Goal: Information Seeking & Learning: Learn about a topic

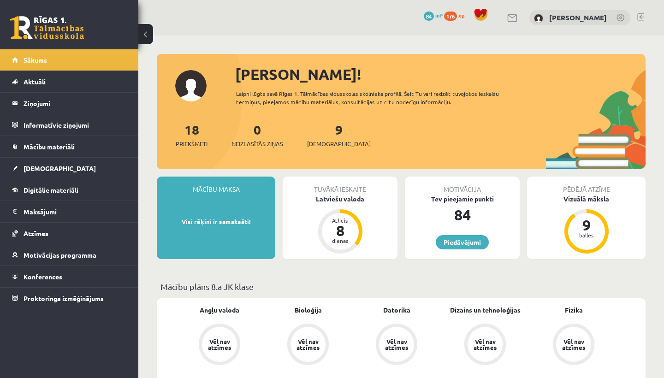
click at [637, 16] on div "0 Dāvanas 84 mP 176 xp Adriana Villa" at bounding box center [401, 18] width 526 height 36
click at [643, 17] on link at bounding box center [641, 16] width 7 height 7
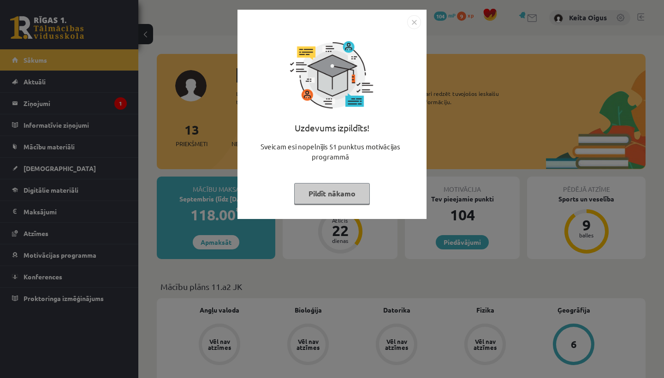
click at [353, 193] on button "Pildīt nākamo" at bounding box center [332, 193] width 76 height 21
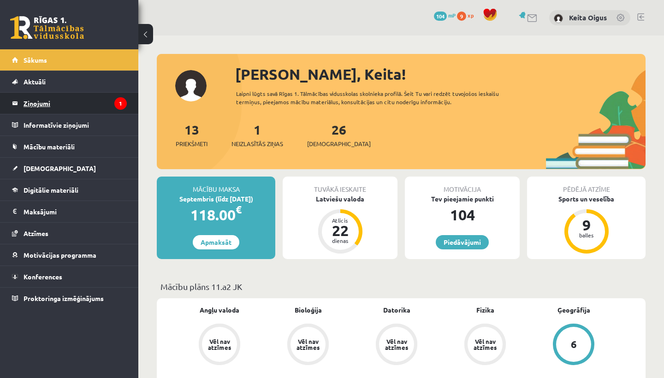
click at [118, 102] on icon "1" at bounding box center [120, 103] width 12 height 12
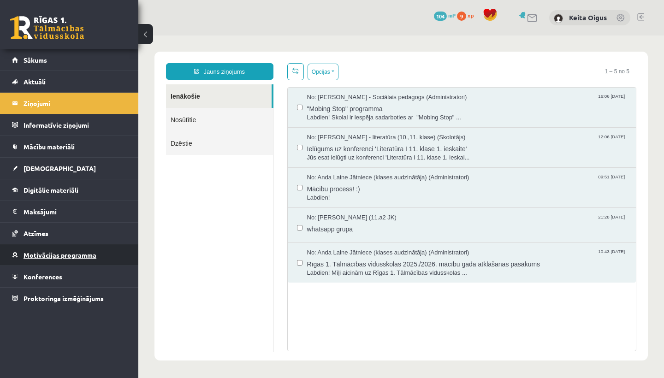
click at [50, 251] on link "Motivācijas programma" at bounding box center [69, 255] width 115 height 21
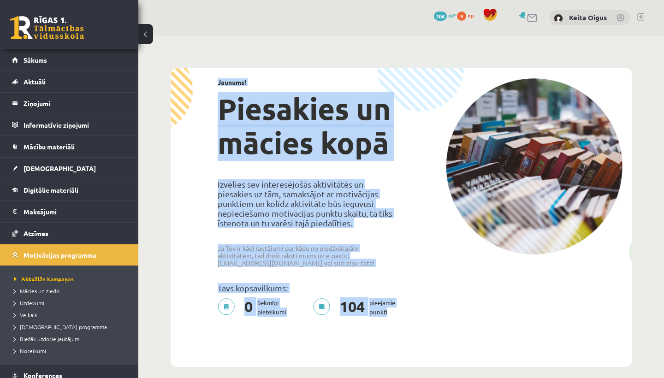
drag, startPoint x: 654, startPoint y: 3, endPoint x: 658, endPoint y: 37, distance: 34.3
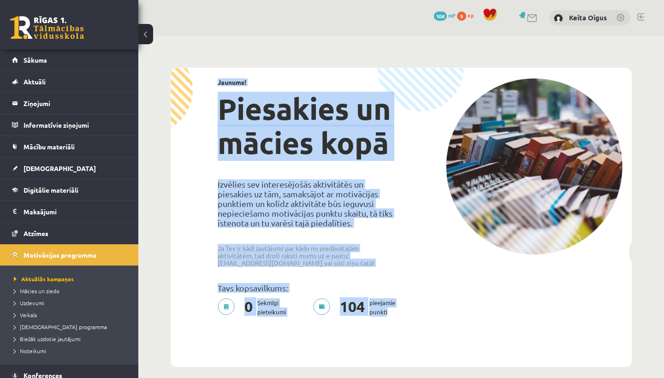
drag, startPoint x: 660, startPoint y: 33, endPoint x: 662, endPoint y: 54, distance: 20.4
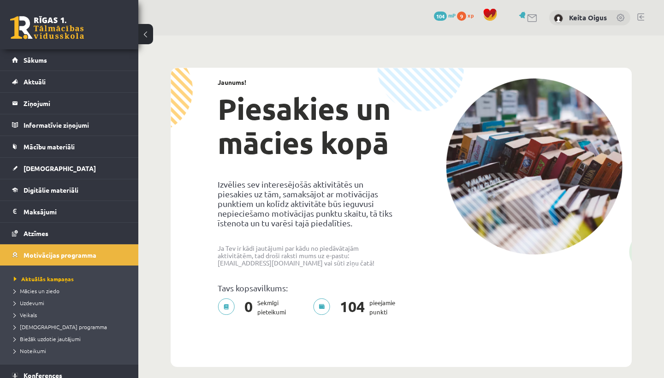
drag, startPoint x: 662, startPoint y: 54, endPoint x: 664, endPoint y: 65, distance: 11.2
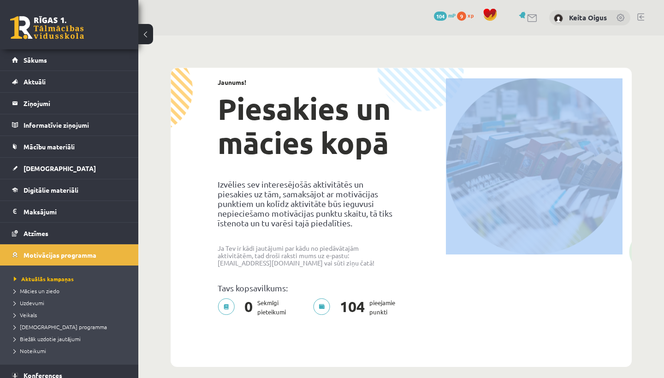
drag, startPoint x: 660, startPoint y: 60, endPoint x: 660, endPoint y: 151, distance: 91.4
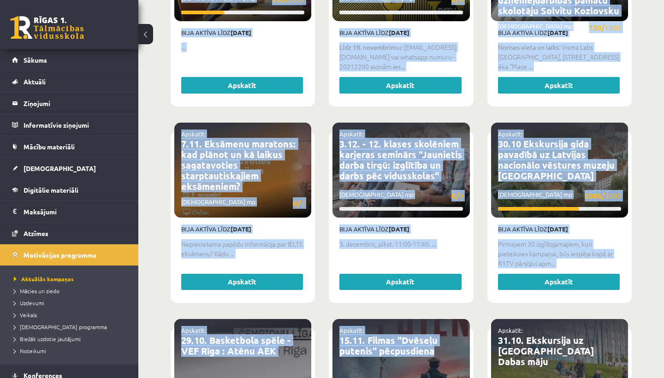
drag, startPoint x: 222, startPoint y: 112, endPoint x: 329, endPoint y: 378, distance: 286.5
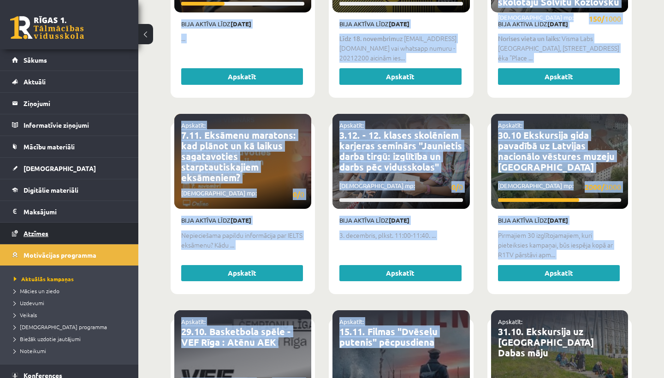
click at [50, 230] on link "Atzīmes" at bounding box center [69, 233] width 115 height 21
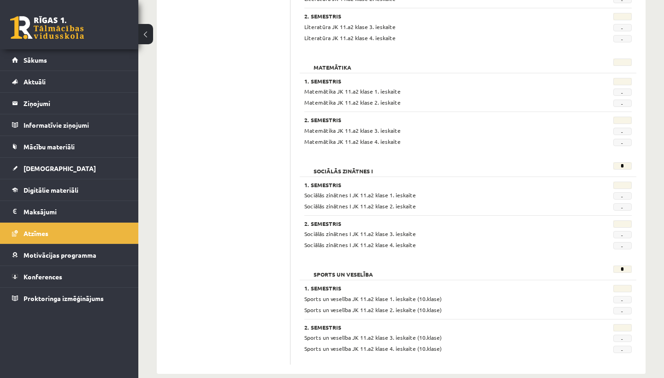
scroll to position [1140, 0]
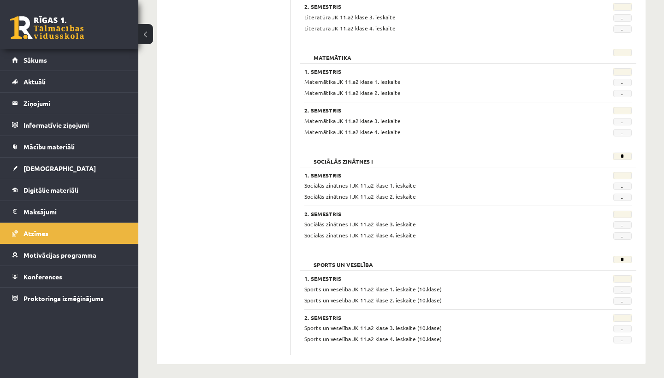
drag, startPoint x: 309, startPoint y: 198, endPoint x: 421, endPoint y: 378, distance: 212.7
click at [47, 168] on span "[DEMOGRAPHIC_DATA]" at bounding box center [60, 168] width 72 height 8
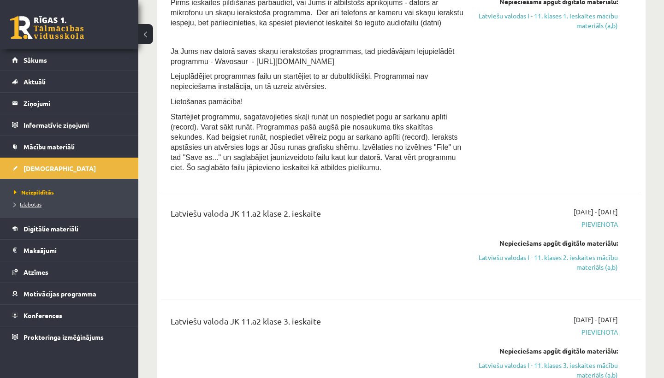
click at [39, 205] on span "Izlabotās" at bounding box center [28, 204] width 28 height 7
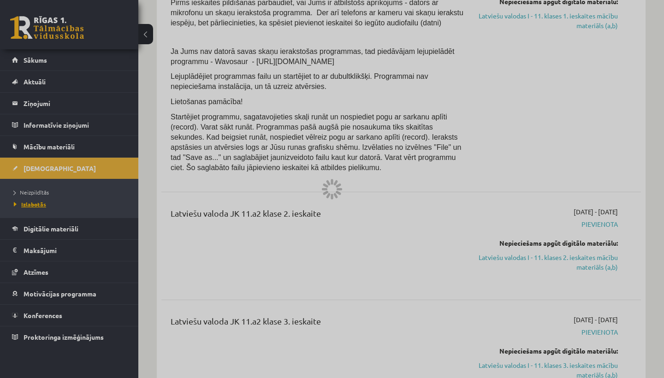
scroll to position [198, 0]
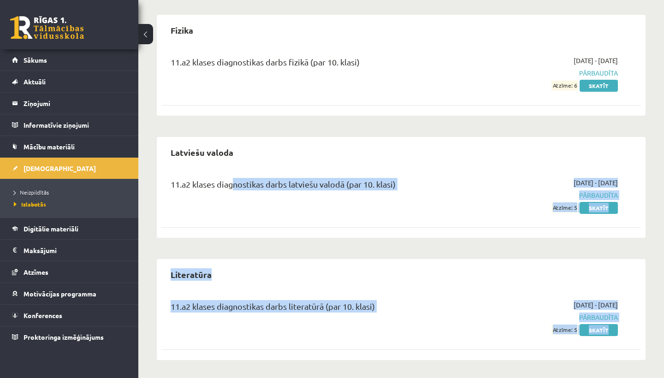
drag, startPoint x: 232, startPoint y: 186, endPoint x: 323, endPoint y: 372, distance: 207.0
click at [323, 375] on div "Ieskaites Angļu valoda 11.a2 klases diagnostikas darbs angļu valodā (par 10. kl…" at bounding box center [401, 108] width 526 height 542
click at [38, 63] on span "Sākums" at bounding box center [36, 60] width 24 height 8
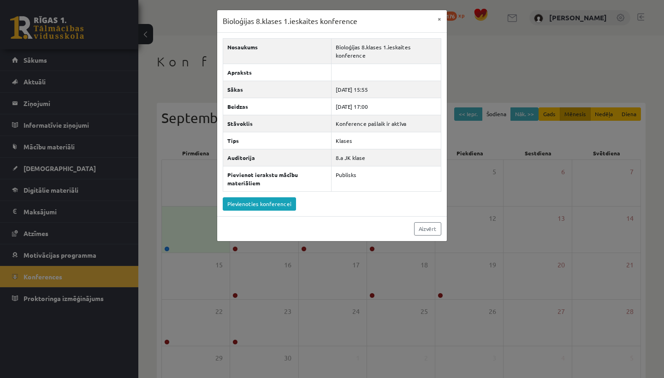
scroll to position [62, 0]
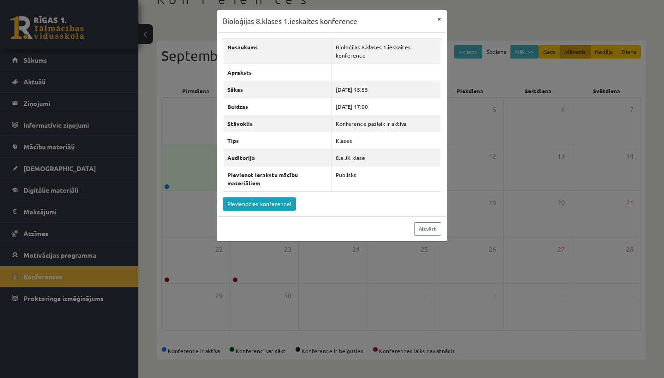
click at [441, 21] on button "×" at bounding box center [439, 19] width 15 height 18
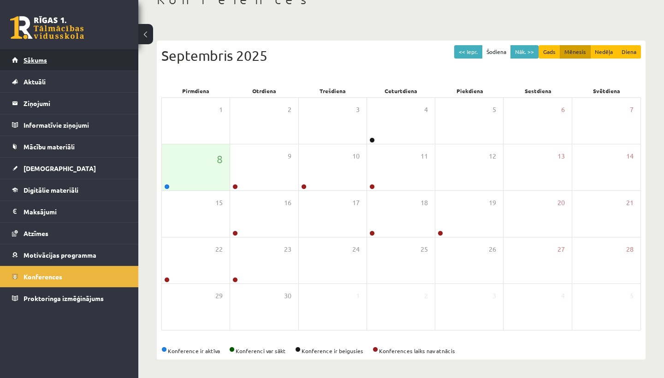
click at [85, 68] on link "Sākums" at bounding box center [69, 59] width 115 height 21
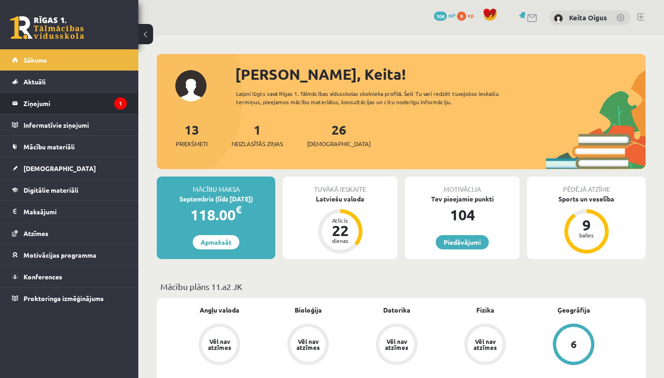
click at [102, 92] on li "Ziņojumi 1" at bounding box center [69, 103] width 138 height 22
click at [104, 100] on legend "Ziņojumi 1" at bounding box center [75, 103] width 103 height 21
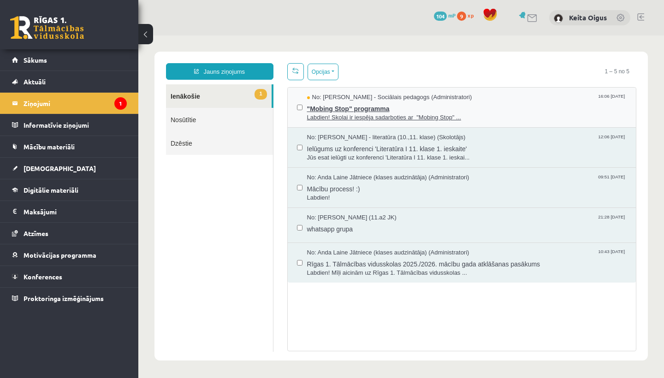
click at [343, 109] on span ""Mobing Stop" programma" at bounding box center [467, 108] width 320 height 12
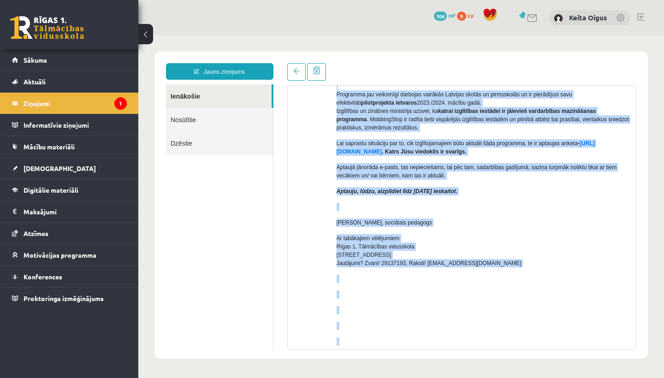
scroll to position [279, 0]
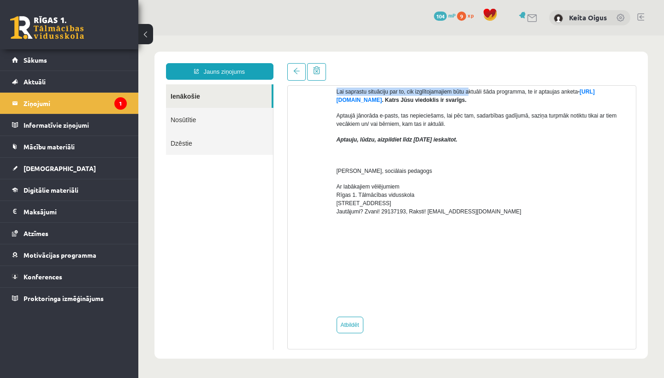
drag, startPoint x: 341, startPoint y: 206, endPoint x: 478, endPoint y: 87, distance: 181.5
click at [478, 87] on div "Labdien! Skolai ir iespēja sadarboties ar "Mobing Stop" programmu - https://mob…" at bounding box center [483, 87] width 293 height 445
click at [410, 96] on link "https://forms.gle/7MhE2q1y46F54uuf6" at bounding box center [466, 96] width 258 height 15
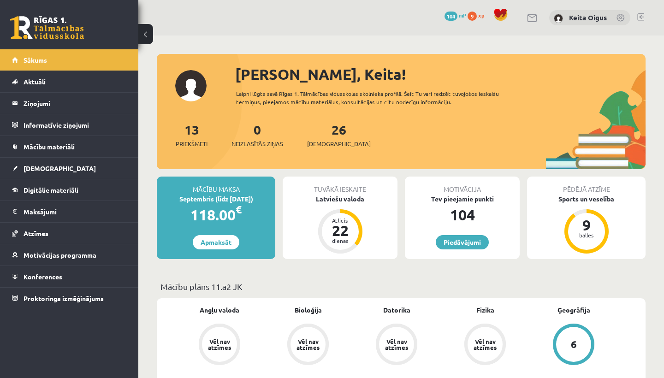
click at [452, 209] on div "104" at bounding box center [462, 215] width 115 height 22
drag, startPoint x: 658, startPoint y: 28, endPoint x: 649, endPoint y: 58, distance: 30.8
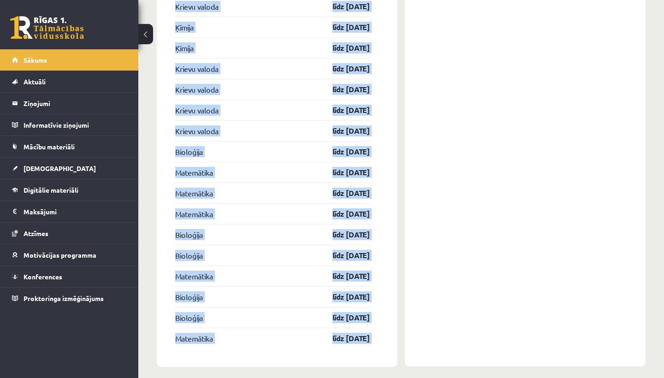
scroll to position [1595, 0]
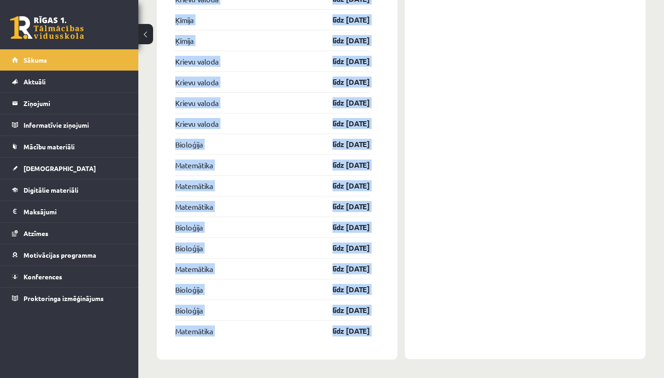
drag, startPoint x: 650, startPoint y: 60, endPoint x: 606, endPoint y: 378, distance: 321.3
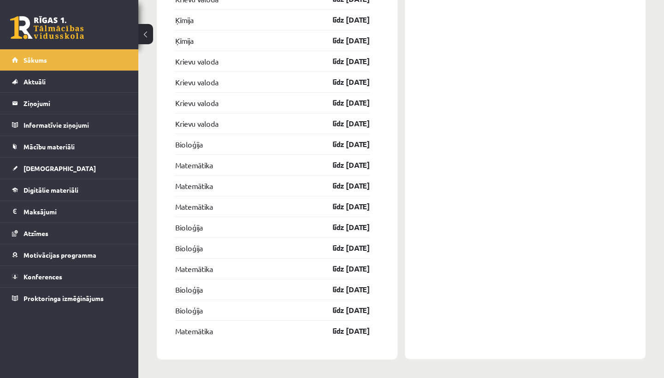
drag, startPoint x: 429, startPoint y: 100, endPoint x: 440, endPoint y: 2, distance: 98.5
drag, startPoint x: 464, startPoint y: 61, endPoint x: 463, endPoint y: 44, distance: 16.6
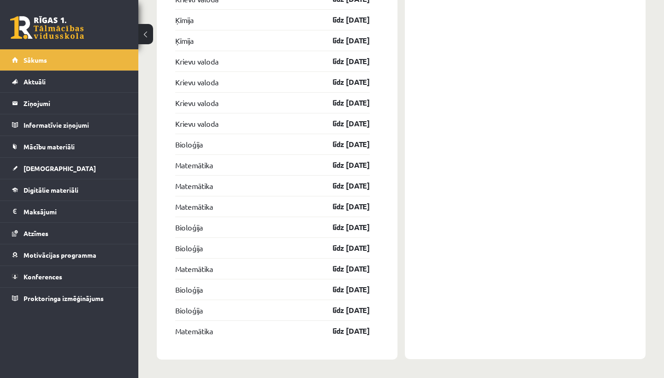
drag, startPoint x: 463, startPoint y: 44, endPoint x: 456, endPoint y: 11, distance: 33.9
drag, startPoint x: 456, startPoint y: 13, endPoint x: 457, endPoint y: 63, distance: 50.3
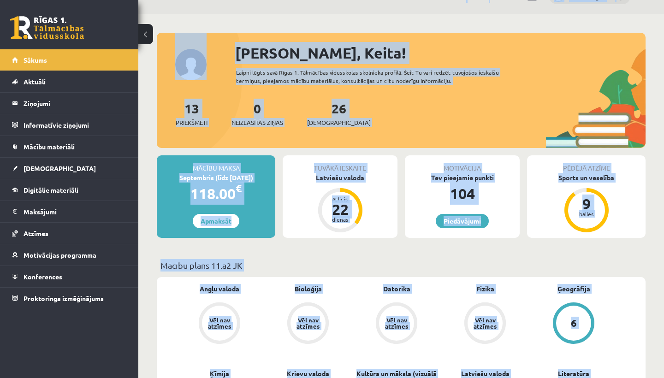
scroll to position [0, 0]
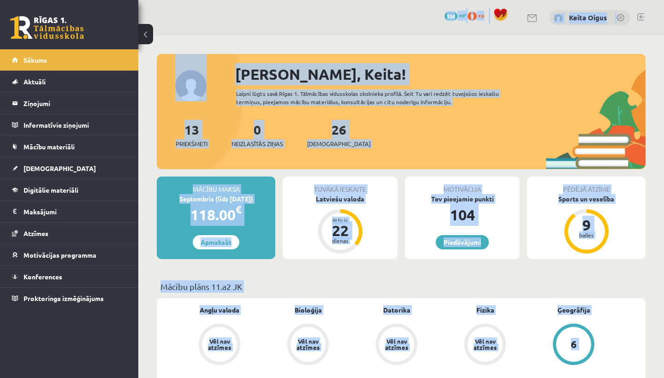
drag, startPoint x: 371, startPoint y: 95, endPoint x: 351, endPoint y: -30, distance: 126.1
click at [351, 0] on html "0 Dāvanas 104 mP 9 xp Keita Oigus Sākums Aktuāli Kā mācīties eSKOLĀ Kontakti No…" at bounding box center [332, 189] width 664 height 378
click at [399, 73] on div "Sveika, Keita!" at bounding box center [440, 74] width 411 height 22
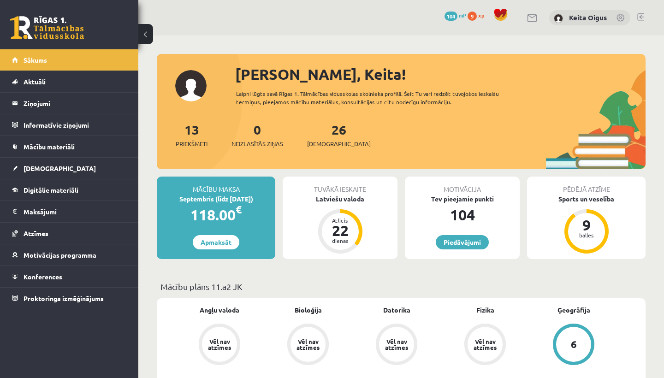
click at [209, 319] on span "Angļu valoda" at bounding box center [220, 314] width 40 height 18
click at [214, 305] on link "Angļu valoda" at bounding box center [220, 310] width 40 height 10
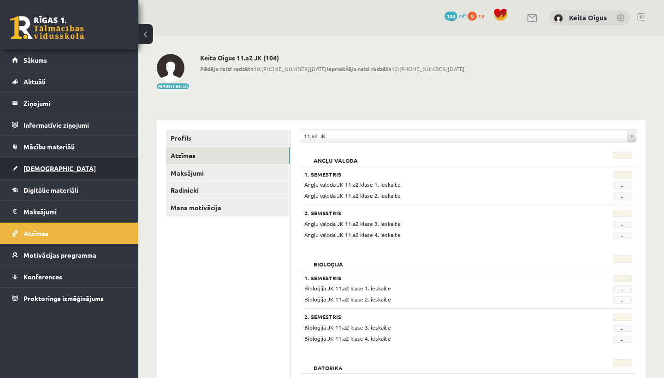
click at [30, 163] on link "[DEMOGRAPHIC_DATA]" at bounding box center [69, 168] width 115 height 21
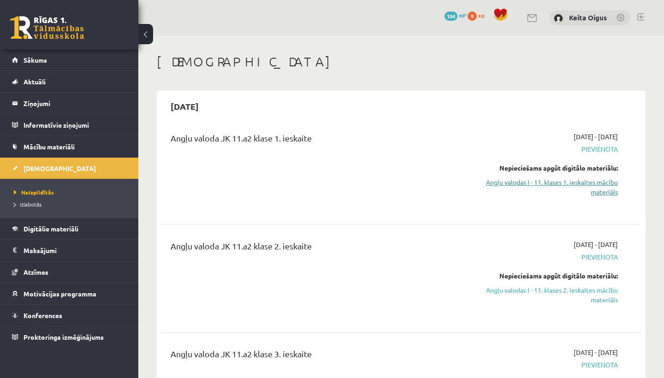
click at [561, 185] on link "Angļu valodas I - 11. klases 1. ieskaites mācību materiāls" at bounding box center [549, 187] width 140 height 19
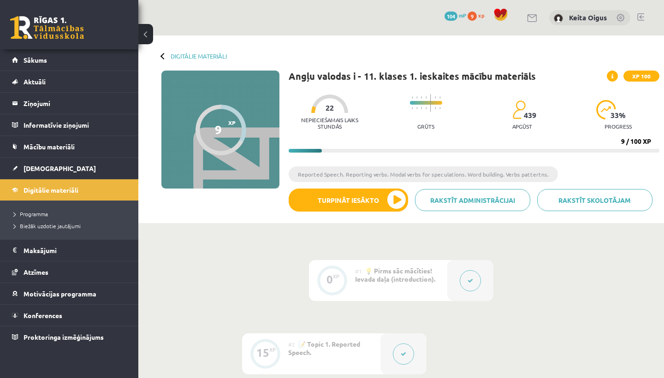
click at [472, 279] on icon at bounding box center [471, 281] width 6 height 6
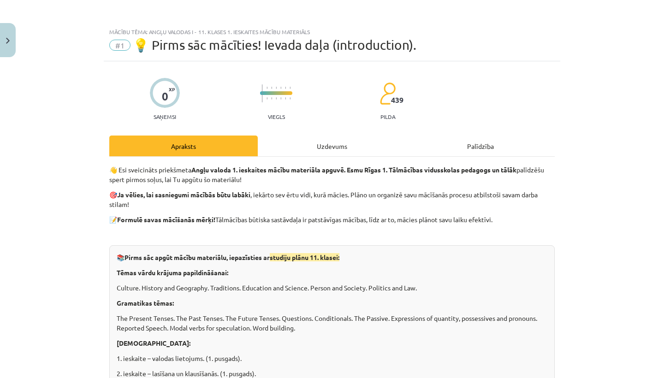
drag, startPoint x: 660, startPoint y: 83, endPoint x: 659, endPoint y: 90, distance: 7.4
click at [659, 94] on div "Mācību tēma: Angļu valodas i - 11. klases 1. ieskaites mācību materiāls #1 💡 Pi…" at bounding box center [332, 189] width 664 height 378
click at [661, 94] on div "Mācību tēma: Angļu valodas i - 11. klases 1. ieskaites mācību materiāls #1 💡 Pi…" at bounding box center [332, 189] width 664 height 378
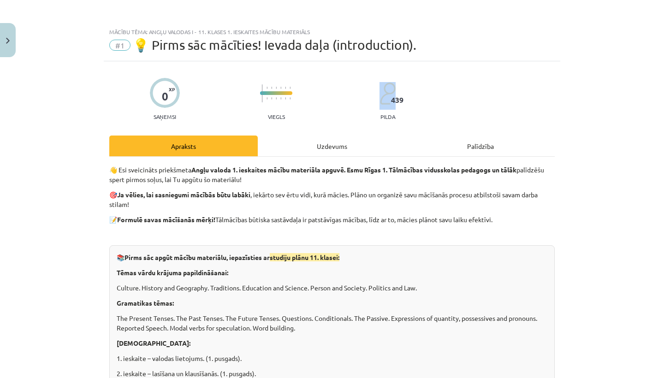
click at [661, 94] on div "Mācību tēma: Angļu valodas i - 11. klases 1. ieskaites mācību materiāls #1 💡 Pi…" at bounding box center [332, 189] width 664 height 378
click at [661, 93] on div "Mācību tēma: Angļu valodas i - 11. klases 1. ieskaites mācību materiāls #1 💡 Pi…" at bounding box center [332, 189] width 664 height 378
drag, startPoint x: 661, startPoint y: 95, endPoint x: 662, endPoint y: 105, distance: 10.6
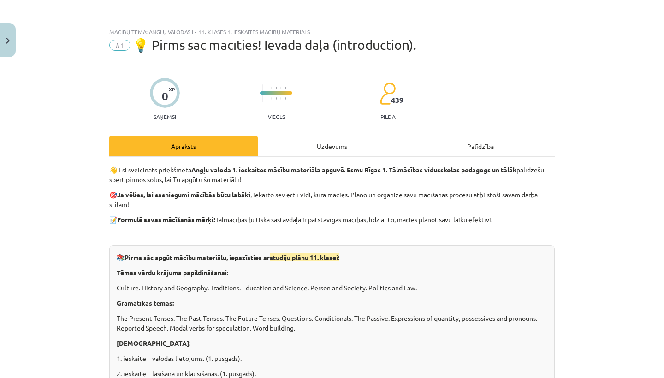
click at [662, 107] on div "Mācību tēma: Angļu valodas i - 11. klases 1. ieskaites mācību materiāls #1 💡 Pi…" at bounding box center [332, 189] width 664 height 378
drag, startPoint x: 662, startPoint y: 105, endPoint x: 662, endPoint y: 114, distance: 8.3
click at [662, 114] on div "Mācību tēma: Angļu valodas i - 11. klases 1. ieskaites mācību materiāls #1 💡 Pi…" at bounding box center [332, 189] width 664 height 378
click at [662, 117] on div "Mācību tēma: Angļu valodas i - 11. klases 1. ieskaites mācību materiāls #1 💡 Pi…" at bounding box center [332, 189] width 664 height 378
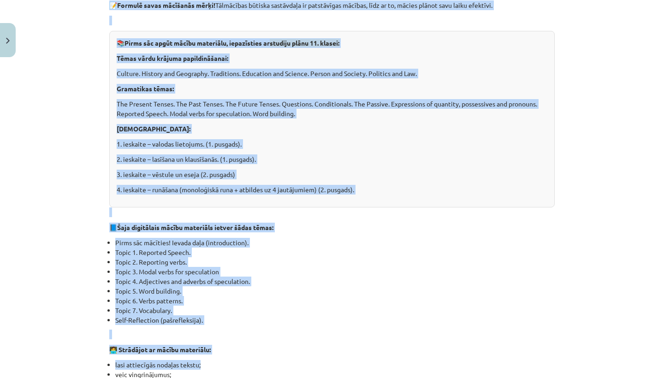
drag, startPoint x: 483, startPoint y: 171, endPoint x: 467, endPoint y: 378, distance: 207.8
click at [467, 378] on div "👋 Esi sveicināts priekšmeta Angļu valoda 1. ieskaites mācību materiāla apguvē. …" at bounding box center [332, 300] width 446 height 698
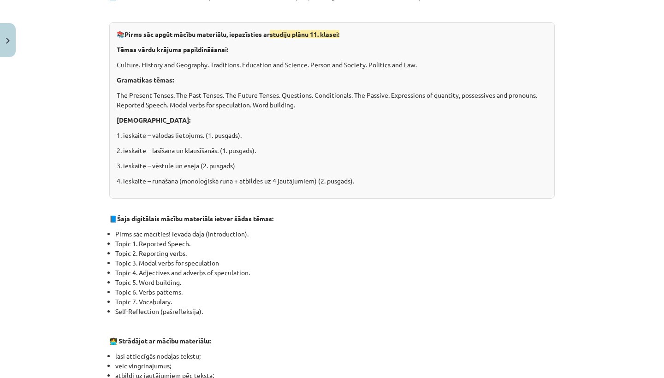
click at [577, 229] on div "Mācību tēma: Angļu valodas i - 11. klases 1. ieskaites mācību materiāls #1 💡 Pi…" at bounding box center [332, 189] width 664 height 378
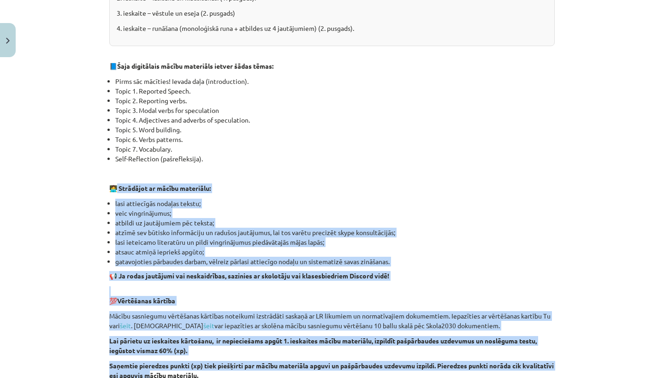
drag, startPoint x: 119, startPoint y: 336, endPoint x: 182, endPoint y: 377, distance: 75.4
click at [182, 377] on div "👋 Esi sveicināts priekšmeta Angļu valoda 1. ieskaites mācību materiāla apguvē. …" at bounding box center [332, 138] width 446 height 698
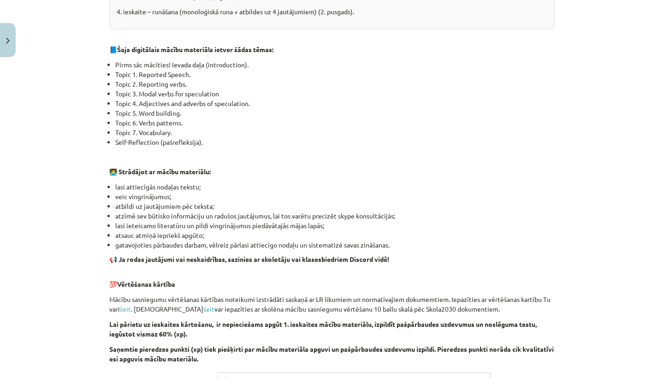
click at [239, 140] on li "Self-Reflection (pašrefleksija)." at bounding box center [335, 143] width 440 height 10
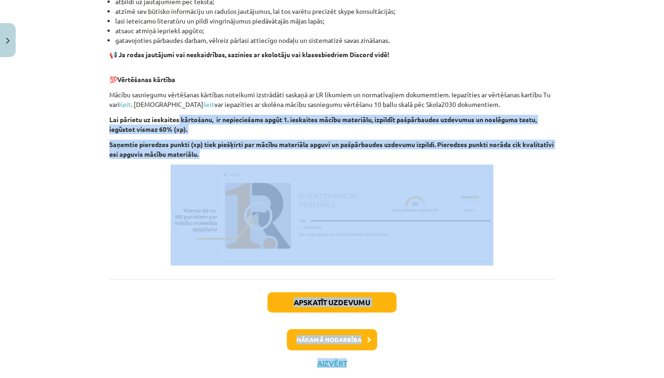
drag, startPoint x: 179, startPoint y: 325, endPoint x: 215, endPoint y: 371, distance: 58.9
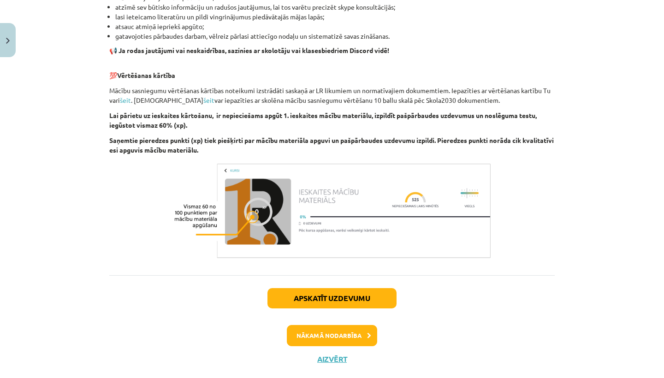
click at [84, 329] on div "Mācību tēma: Angļu valodas i - 11. klases 1. ieskaites mācību materiāls #1 💡 Pi…" at bounding box center [332, 189] width 664 height 378
click at [351, 293] on button "Apskatīt uzdevumu" at bounding box center [332, 298] width 129 height 20
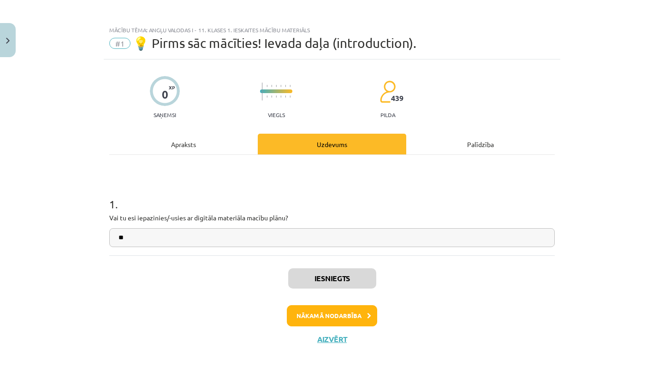
click at [343, 313] on button "Nākamā nodarbība" at bounding box center [332, 315] width 90 height 21
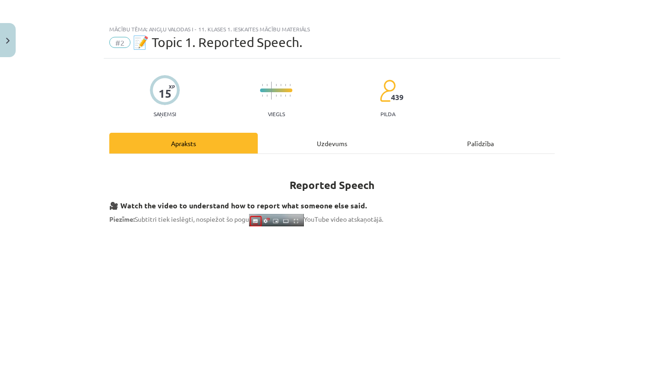
click at [657, 33] on div "Mācību tēma: Angļu valodas i - 11. klases 1. ieskaites mācību materiāls #2 📝 To…" at bounding box center [332, 189] width 664 height 378
drag, startPoint x: 660, startPoint y: 35, endPoint x: 664, endPoint y: 49, distance: 14.5
click at [664, 49] on div "Mācību tēma: Angļu valodas i - 11. klases 1. ieskaites mācību materiāls #2 📝 To…" at bounding box center [332, 189] width 664 height 378
click at [566, 202] on div "Mācību tēma: Angļu valodas i - 11. klases 1. ieskaites mācību materiāls #2 📝 To…" at bounding box center [332, 189] width 664 height 378
drag, startPoint x: 660, startPoint y: 94, endPoint x: 659, endPoint y: 110, distance: 16.6
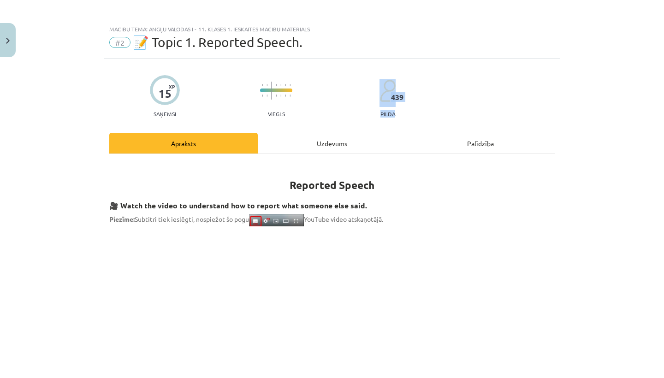
click at [659, 113] on div "Mācību tēma: Angļu valodas i - 11. klases 1. ieskaites mācību materiāls #2 📝 To…" at bounding box center [332, 189] width 664 height 378
drag, startPoint x: 659, startPoint y: 111, endPoint x: 653, endPoint y: 138, distance: 28.3
click at [655, 141] on div "Mācību tēma: Angļu valodas i - 11. klases 1. ieskaites mācību materiāls #2 📝 To…" at bounding box center [332, 189] width 664 height 378
click at [152, 184] on h1 "Reported Speech" at bounding box center [332, 176] width 446 height 29
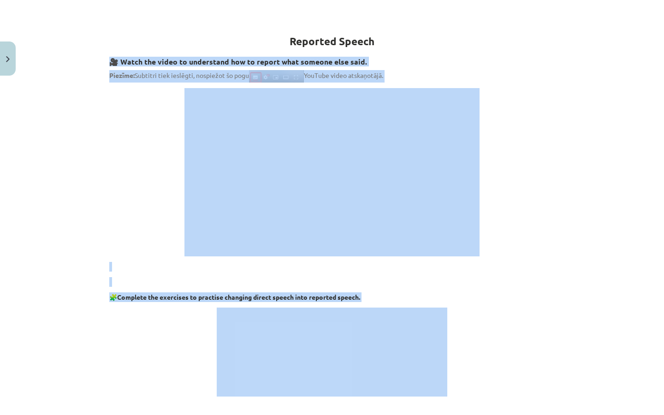
scroll to position [167, 0]
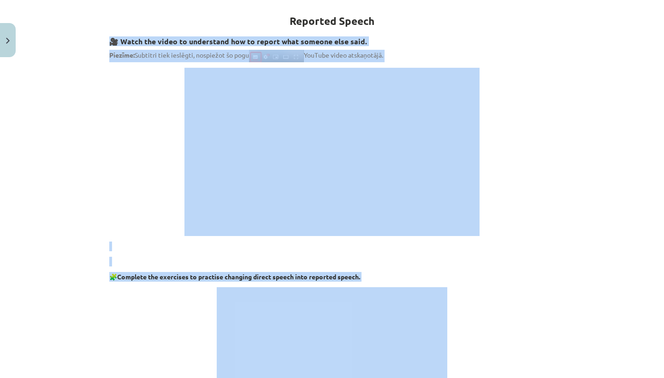
click at [145, 321] on p at bounding box center [332, 376] width 446 height 178
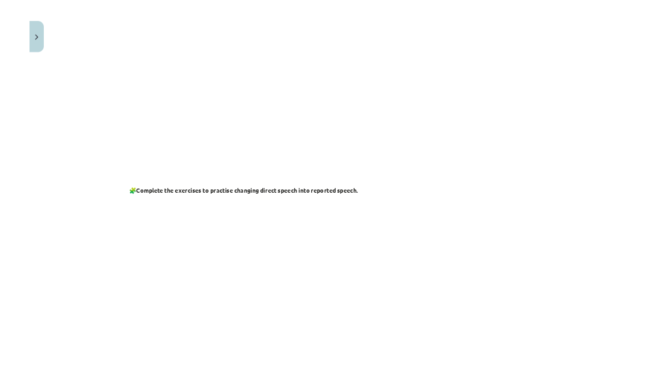
scroll to position [257, 0]
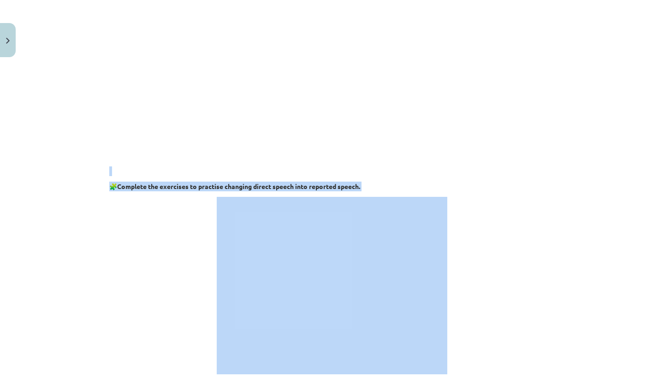
drag, startPoint x: 539, startPoint y: 165, endPoint x: 535, endPoint y: 268, distance: 102.5
click at [535, 269] on div "Reported Speech 🎥 Watch the video to understand how to report what someone else…" at bounding box center [332, 376] width 446 height 937
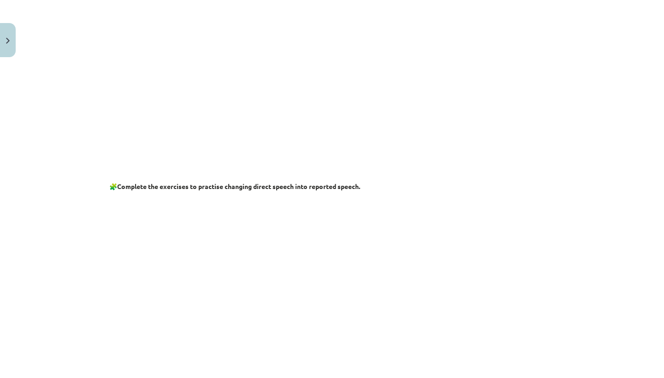
click at [505, 261] on p at bounding box center [332, 286] width 446 height 178
drag, startPoint x: 659, startPoint y: 127, endPoint x: 659, endPoint y: 153, distance: 25.8
click at [659, 153] on div "Mācību tēma: Angļu valodas i - 11. klases 1. ieskaites mācību materiāls #2 📝 To…" at bounding box center [332, 189] width 664 height 378
click at [664, 156] on div "Mācību tēma: Angļu valodas i - 11. klases 1. ieskaites mācību materiāls #2 📝 To…" at bounding box center [332, 189] width 664 height 378
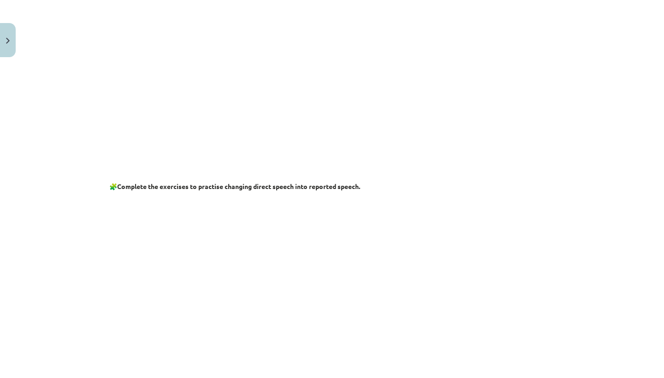
drag, startPoint x: 659, startPoint y: 165, endPoint x: 655, endPoint y: 186, distance: 21.3
click at [655, 186] on div "Mācību tēma: Angļu valodas i - 11. klases 1. ieskaites mācību materiāls #2 📝 To…" at bounding box center [332, 189] width 664 height 378
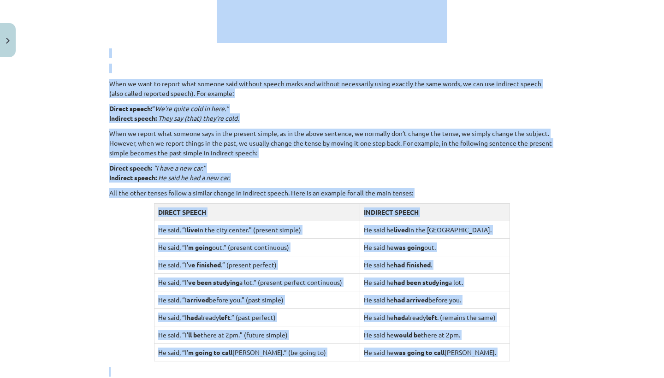
scroll to position [621, 0]
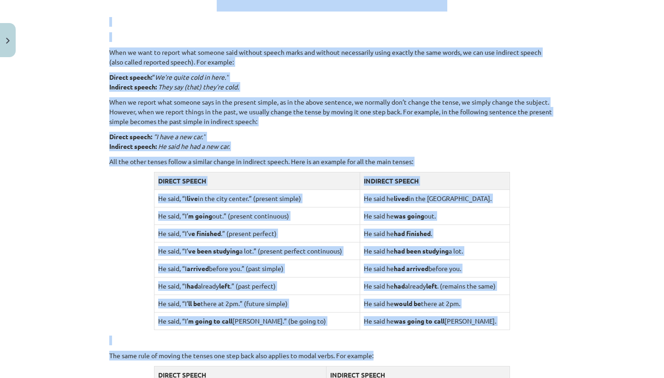
drag, startPoint x: 655, startPoint y: 186, endPoint x: 397, endPoint y: 358, distance: 309.7
click at [397, 358] on div "Mācību tēma: Angļu valodas i - 11. klases 1. ieskaites mācību materiāls #2 📝 To…" at bounding box center [332, 189] width 664 height 378
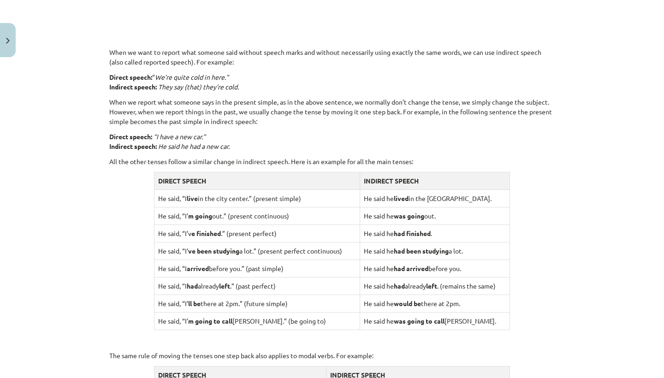
click at [570, 237] on div "Mācību tēma: Angļu valodas i - 11. klases 1. ieskaites mācību materiāls #2 📝 To…" at bounding box center [332, 189] width 664 height 378
drag, startPoint x: 661, startPoint y: 228, endPoint x: 661, endPoint y: 257, distance: 28.6
click at [661, 257] on div "Mācību tēma: Angļu valodas i - 11. klases 1. ieskaites mācību materiāls #2 📝 To…" at bounding box center [332, 189] width 664 height 378
drag, startPoint x: 661, startPoint y: 257, endPoint x: 662, endPoint y: 275, distance: 18.5
drag, startPoint x: 658, startPoint y: 243, endPoint x: 658, endPoint y: 251, distance: 8.8
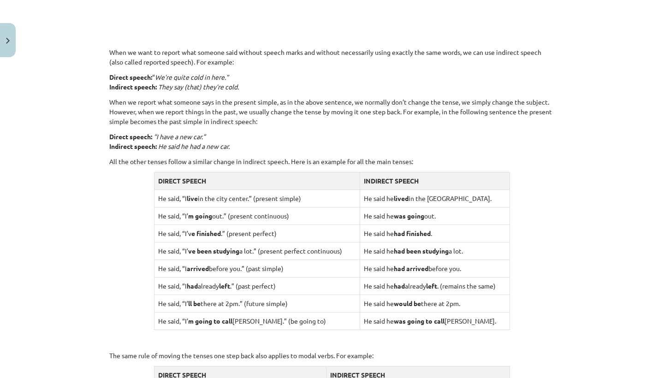
click at [658, 251] on div "Mācību tēma: Angļu valodas i - 11. klases 1. ieskaites mācību materiāls #2 📝 To…" at bounding box center [332, 189] width 664 height 378
drag, startPoint x: 660, startPoint y: 253, endPoint x: 661, endPoint y: 282, distance: 29.1
click at [661, 282] on div "Mācību tēma: Angļu valodas i - 11. klases 1. ieskaites mācību materiāls #2 📝 To…" at bounding box center [332, 189] width 664 height 378
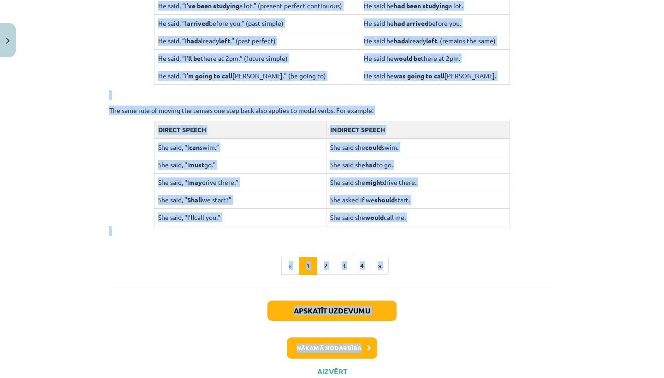
drag, startPoint x: 179, startPoint y: 183, endPoint x: 277, endPoint y: 378, distance: 218.1
click at [277, 378] on div "Mācību tēma: Angļu valodas i - 11. klases 1. ieskaites mācību materiāls #2 📝 To…" at bounding box center [332, 189] width 664 height 378
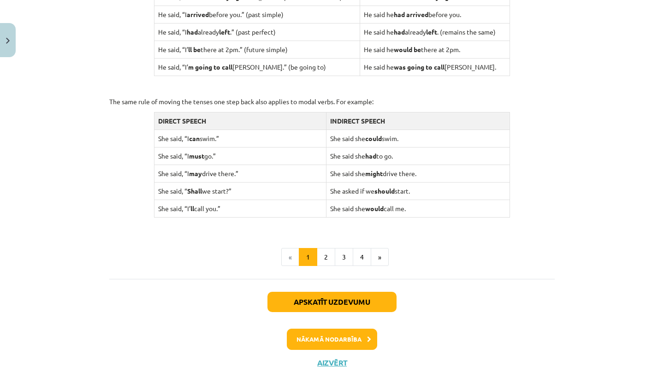
click at [146, 339] on div "Nākamā nodarbība" at bounding box center [332, 339] width 435 height 21
click at [302, 298] on button "Apskatīt uzdevumu" at bounding box center [332, 302] width 129 height 20
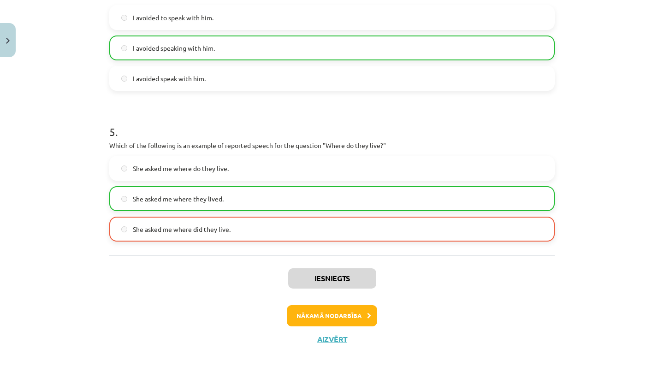
scroll to position [679, 0]
click at [359, 315] on button "Nākamā nodarbība" at bounding box center [332, 315] width 90 height 21
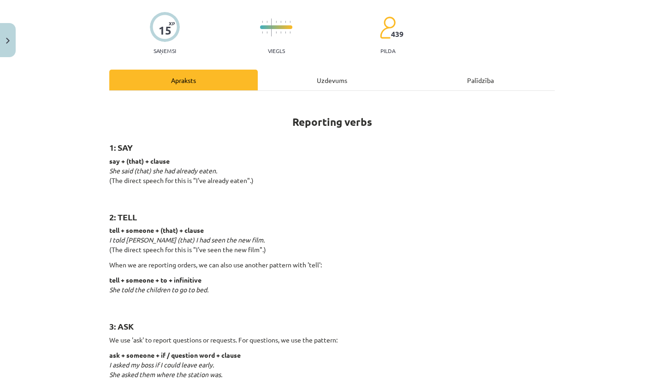
scroll to position [23, 0]
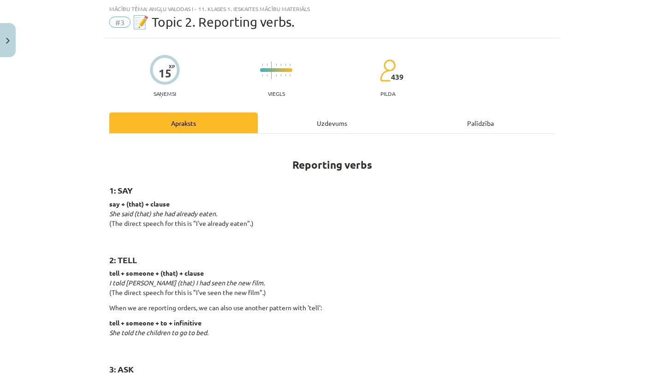
drag, startPoint x: 660, startPoint y: 75, endPoint x: 659, endPoint y: 101, distance: 26.3
click at [659, 101] on div "Mācību tēma: Angļu valodas i - 11. klases 1. ieskaites mācību materiāls #3 📝 To…" at bounding box center [332, 189] width 664 height 378
click at [656, 101] on div "Mācību tēma: Angļu valodas i - 11. klases 1. ieskaites mācību materiāls #3 📝 To…" at bounding box center [332, 189] width 664 height 378
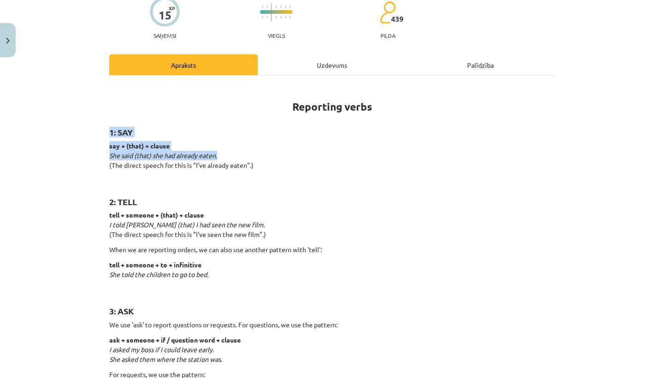
scroll to position [72, 0]
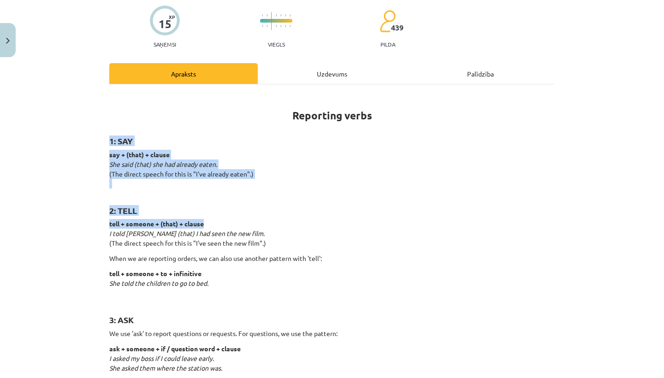
drag, startPoint x: 106, startPoint y: 178, endPoint x: 294, endPoint y: 220, distance: 192.9
click at [294, 220] on p "tell + someone + (that) + clause I told John (that) I had seen the new film. (T…" at bounding box center [332, 233] width 446 height 29
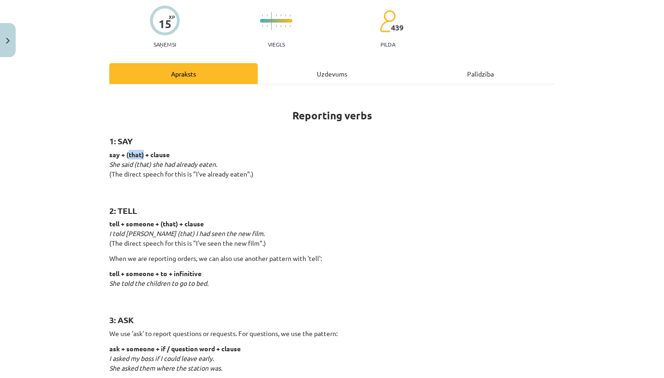
drag, startPoint x: 128, startPoint y: 153, endPoint x: 144, endPoint y: 147, distance: 16.8
click at [178, 214] on h2 "2: TELL" at bounding box center [332, 205] width 446 height 23
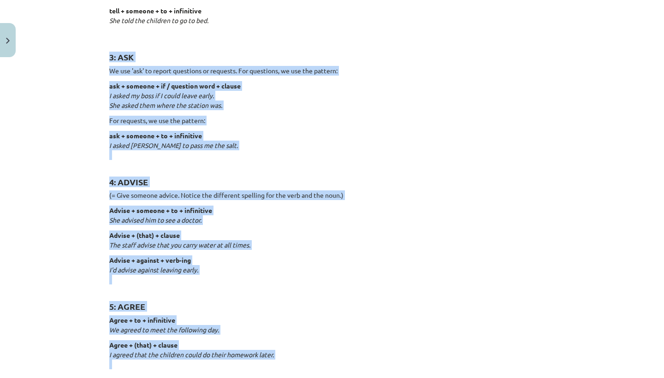
drag, startPoint x: 112, startPoint y: 311, endPoint x: 210, endPoint y: 373, distance: 116.0
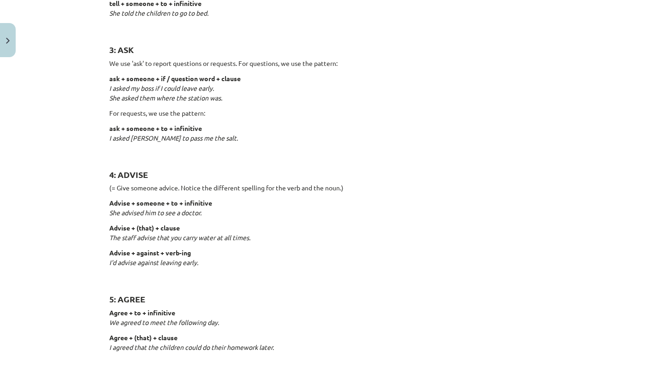
click at [42, 308] on div "Mācību tēma: Angļu valodas i - 11. klases 1. ieskaites mācību materiāls #3 📝 To…" at bounding box center [332, 189] width 664 height 378
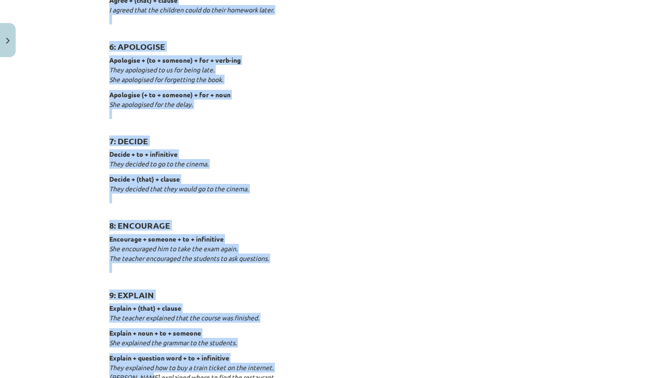
drag, startPoint x: 105, startPoint y: 292, endPoint x: 144, endPoint y: 378, distance: 94.4
click at [144, 378] on div "15 XP Saņemsi Viegls 439 pilda Apraksts Uzdevums Palīdzība Reporting verbs 1: S…" at bounding box center [332, 244] width 457 height 1727
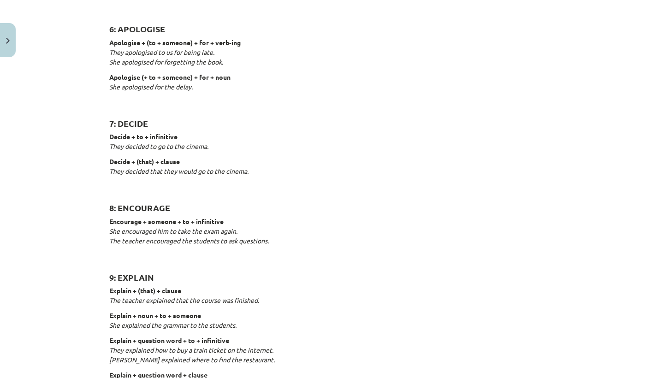
click at [413, 231] on p "Encourage + someone + to + infinitive She encouraged him to take the exam again…" at bounding box center [332, 236] width 446 height 39
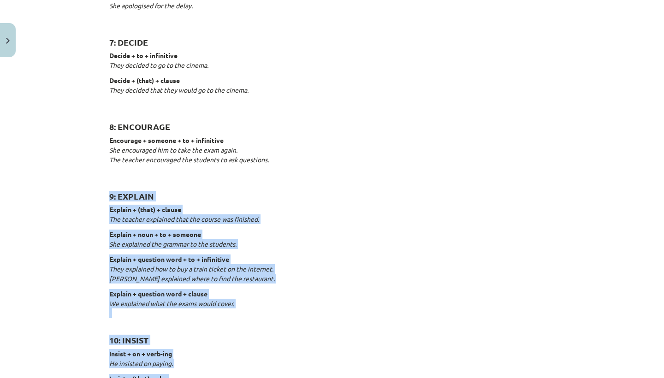
scroll to position [814, 0]
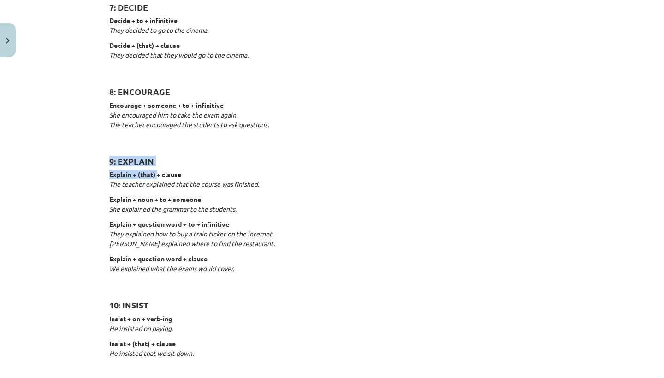
drag, startPoint x: 109, startPoint y: 271, endPoint x: 181, endPoint y: 161, distance: 132.0
click at [181, 161] on div "15 XP Saņemsi Viegls 439 pilda Apraksts Uzdevums Palīdzība Reporting verbs 1: S…" at bounding box center [332, 110] width 457 height 1727
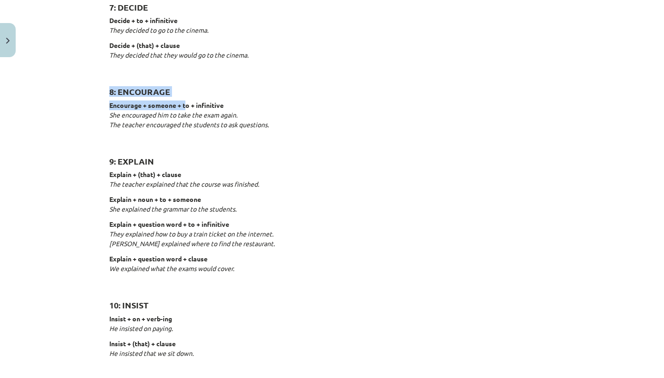
drag, startPoint x: 181, startPoint y: 70, endPoint x: 186, endPoint y: 97, distance: 27.5
click at [186, 97] on div "Reporting verbs 1: SAY say + (that) + clause She said (that) she had already ea…" at bounding box center [332, 106] width 446 height 1511
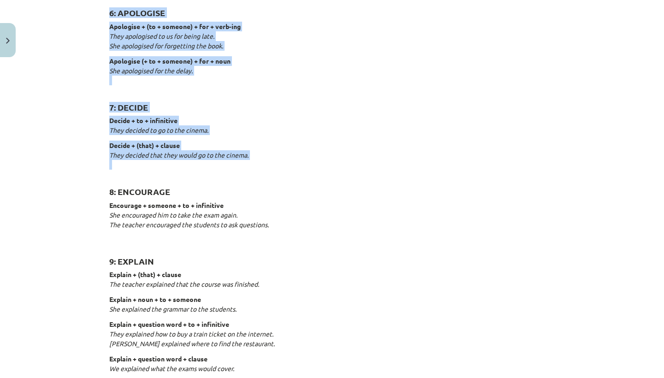
scroll to position [712, 0]
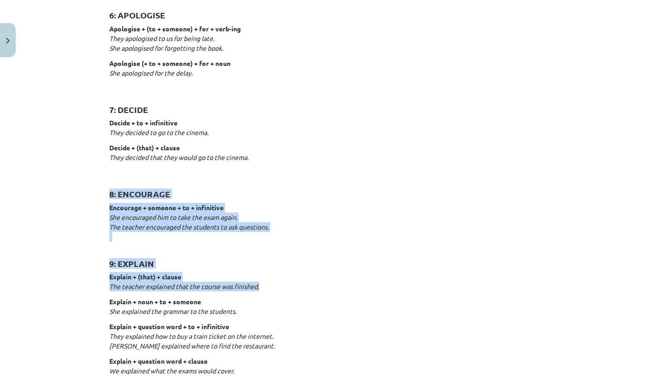
drag, startPoint x: 184, startPoint y: 81, endPoint x: 194, endPoint y: 288, distance: 207.5
click at [194, 288] on div "Reporting verbs 1: SAY say + (that) + clause She said (that) she had already ea…" at bounding box center [332, 208] width 446 height 1511
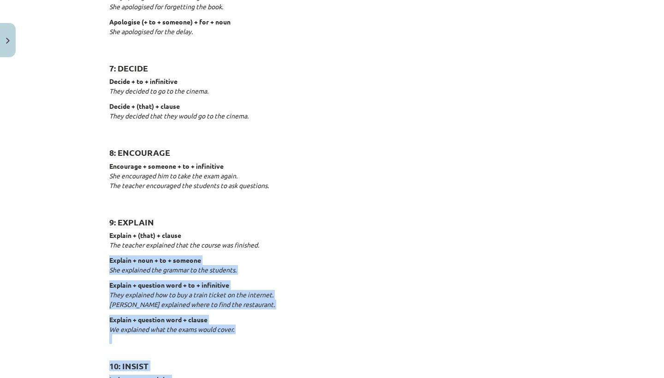
drag, startPoint x: 194, startPoint y: 288, endPoint x: 195, endPoint y: 376, distance: 88.1
click at [195, 376] on div "Reporting verbs 1: SAY say + (that) + clause She said (that) she had already ea…" at bounding box center [332, 167] width 446 height 1511
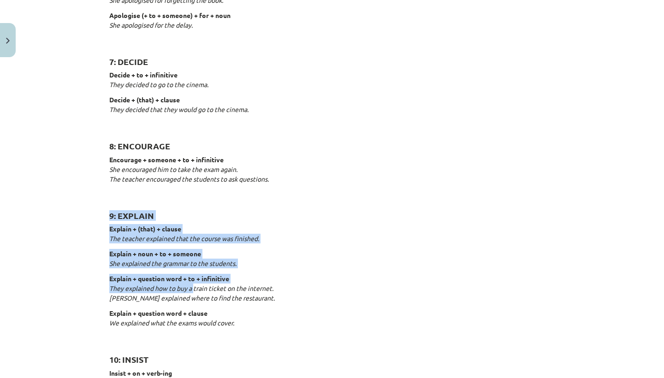
drag, startPoint x: 195, startPoint y: 282, endPoint x: 188, endPoint y: 190, distance: 93.0
click at [188, 190] on div "Reporting verbs 1: SAY say + (that) + clause She said (that) she had already ea…" at bounding box center [332, 160] width 446 height 1511
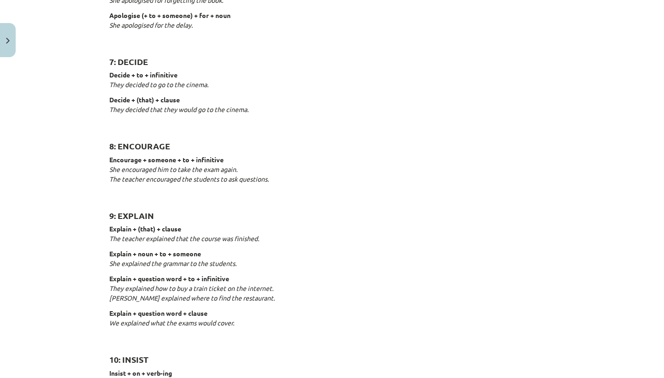
click at [184, 40] on div "Reporting verbs 1: SAY say + (that) + clause She said (that) she had already ea…" at bounding box center [332, 160] width 446 height 1511
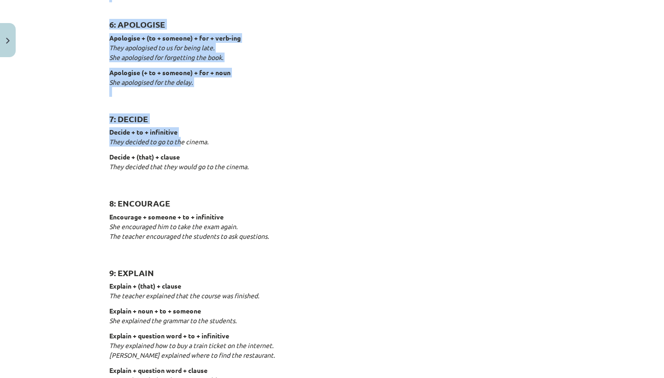
scroll to position [700, 0]
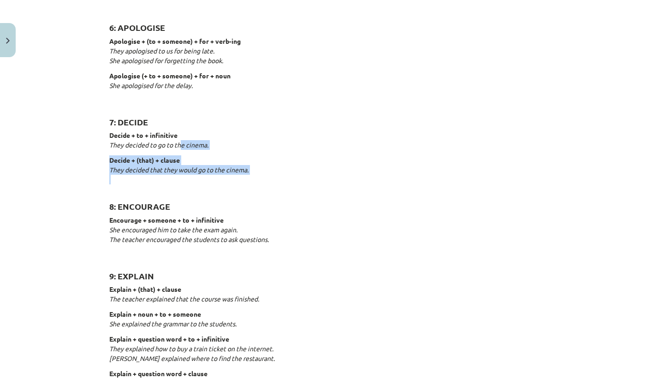
drag, startPoint x: 182, startPoint y: 79, endPoint x: 184, endPoint y: 202, distance: 123.2
click at [184, 202] on div "Reporting verbs 1: SAY say + (that) + clause She said (that) she had already ea…" at bounding box center [332, 221] width 446 height 1511
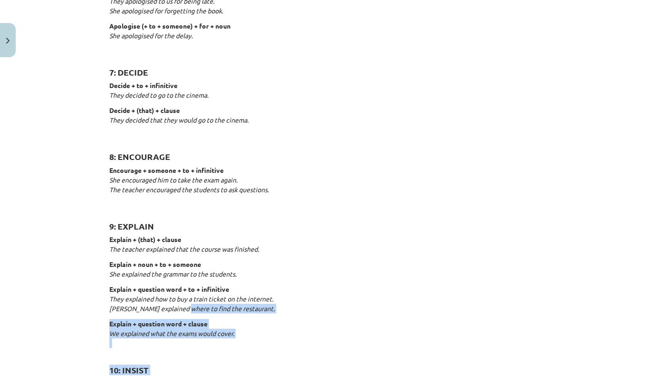
drag, startPoint x: 183, startPoint y: 353, endPoint x: 186, endPoint y: 374, distance: 21.9
click at [186, 375] on div "Reporting verbs 1: SAY say + (that) + clause She said (that) she had already ea…" at bounding box center [332, 171] width 446 height 1511
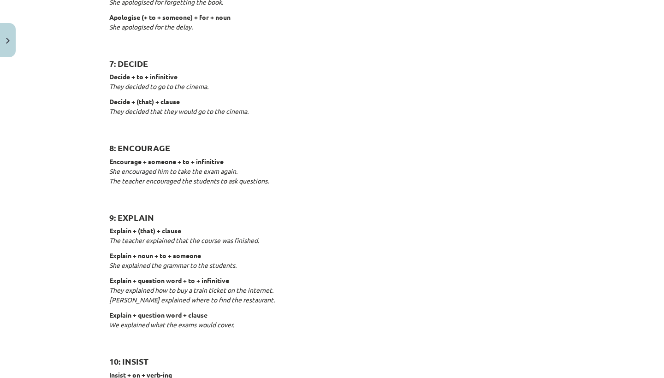
click at [186, 373] on p "Insist + on + verb-ing He insisted on paying." at bounding box center [332, 380] width 446 height 19
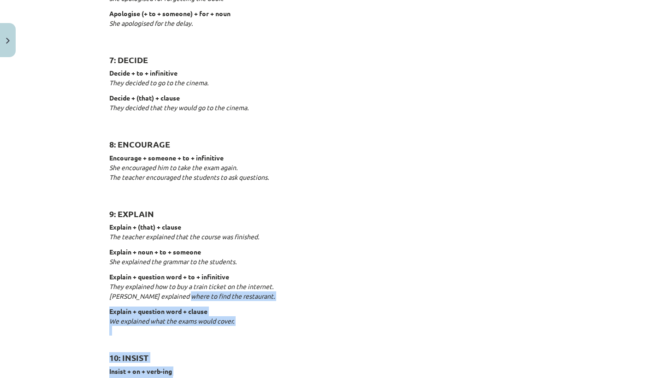
drag, startPoint x: 186, startPoint y: 373, endPoint x: 182, endPoint y: 292, distance: 80.8
click at [182, 292] on div "Reporting verbs 1: SAY say + (that) + clause She said (that) she had already ea…" at bounding box center [332, 158] width 446 height 1511
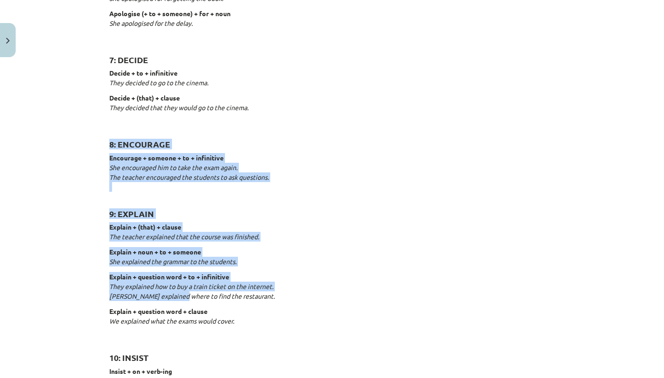
drag, startPoint x: 182, startPoint y: 292, endPoint x: 188, endPoint y: 104, distance: 188.4
click at [188, 104] on div "Reporting verbs 1: SAY say + (that) + clause She said (that) she had already ea…" at bounding box center [332, 158] width 446 height 1511
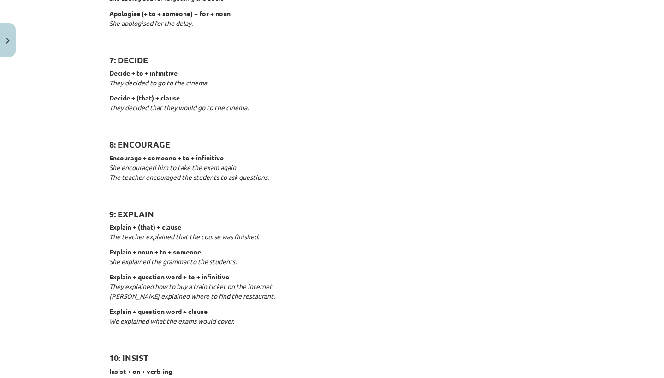
click at [182, 15] on p "Apologise (+ to + someone) + for + noun She apologised for the delay." at bounding box center [332, 23] width 446 height 29
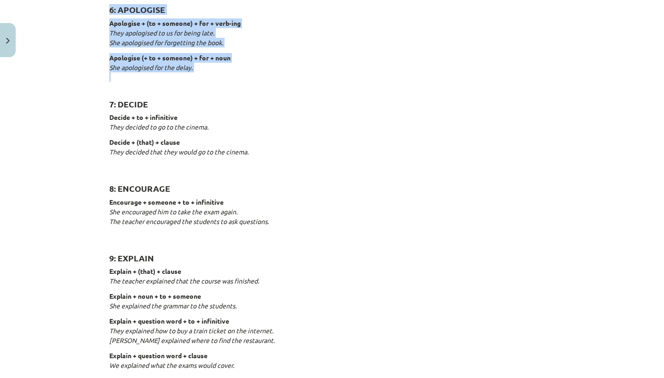
scroll to position [715, 0]
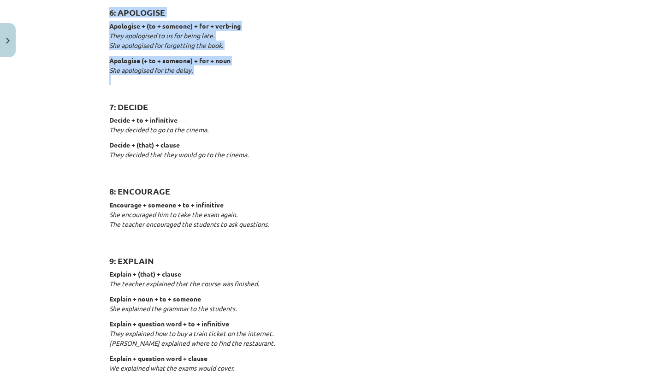
drag, startPoint x: 185, startPoint y: 31, endPoint x: 178, endPoint y: 4, distance: 28.1
click at [178, 4] on div "Reporting verbs 1: SAY say + (that) + clause She said (that) she had already ea…" at bounding box center [332, 205] width 446 height 1511
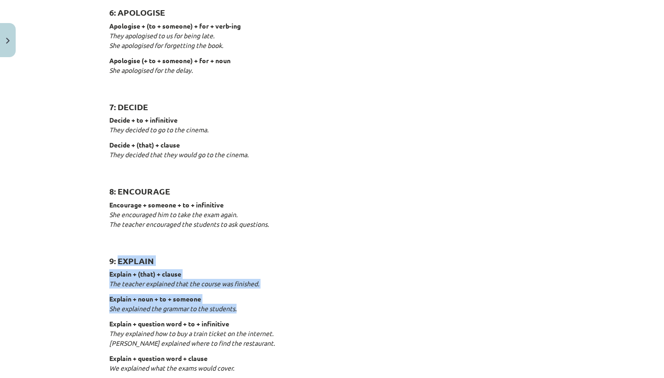
drag, startPoint x: 118, startPoint y: 255, endPoint x: 150, endPoint y: 310, distance: 63.2
click at [150, 310] on div "Reporting verbs 1: SAY say + (that) + clause She said (that) she had already ea…" at bounding box center [332, 205] width 446 height 1511
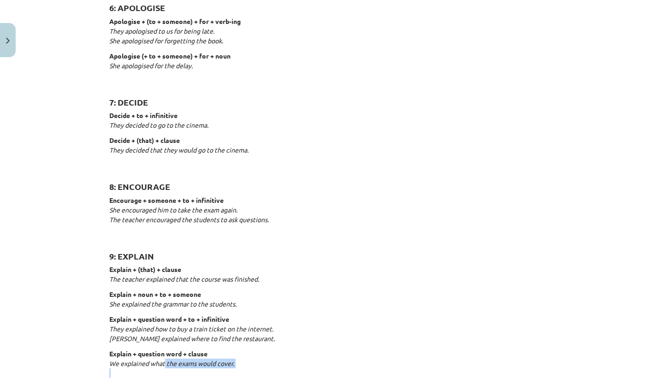
drag, startPoint x: 165, startPoint y: 362, endPoint x: 161, endPoint y: 367, distance: 6.6
click at [161, 371] on p "Explain + question word + clause We explained what the exams would cover." at bounding box center [332, 363] width 446 height 29
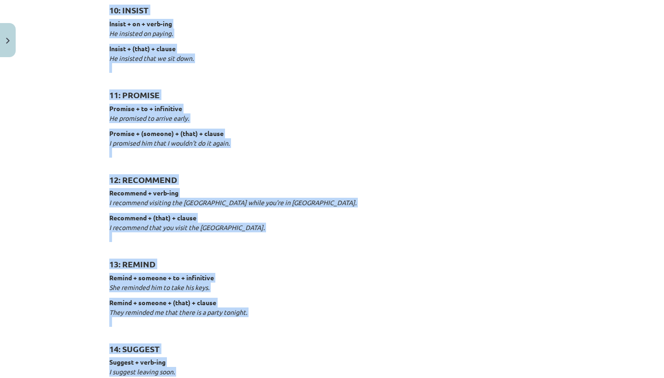
scroll to position [1136, 0]
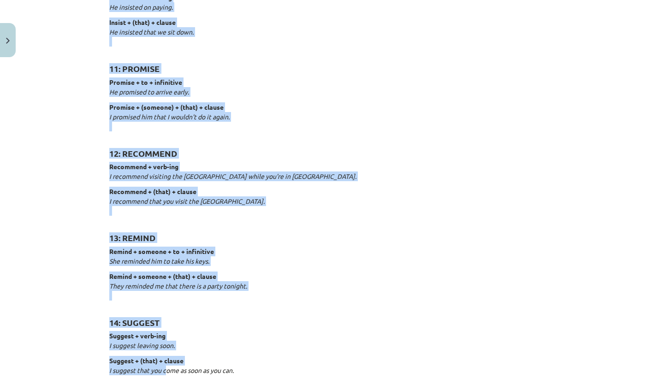
drag, startPoint x: 161, startPoint y: 369, endPoint x: 165, endPoint y: 378, distance: 9.7
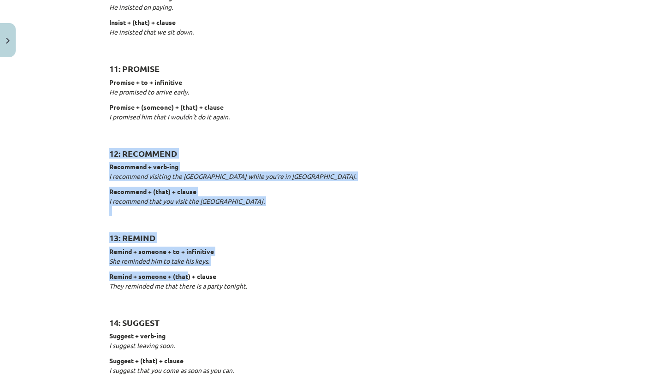
drag, startPoint x: 190, startPoint y: 268, endPoint x: 199, endPoint y: 133, distance: 135.1
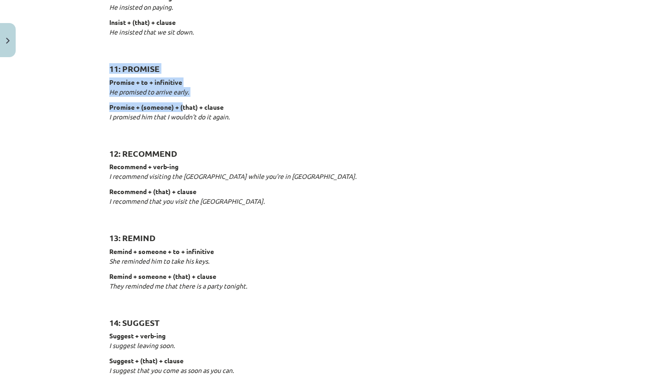
drag, startPoint x: 199, startPoint y: 132, endPoint x: 173, endPoint y: 52, distance: 83.6
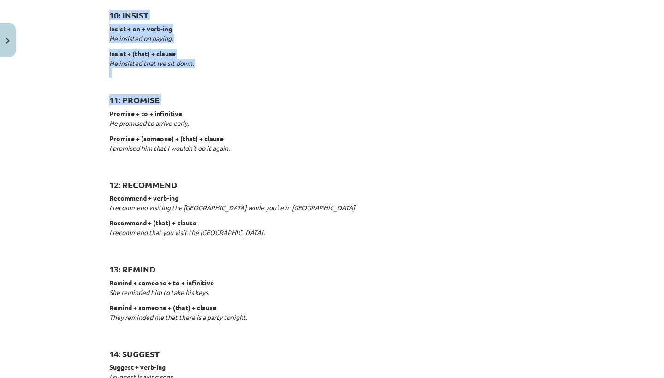
drag, startPoint x: 183, startPoint y: 73, endPoint x: 180, endPoint y: -7, distance: 79.9
click at [180, 0] on html "0 Dāvanas 104 mP 9 xp Keita Oigus Sākums Aktuāli Kā mācīties eSKOLĀ Kontakti No…" at bounding box center [332, 123] width 664 height 378
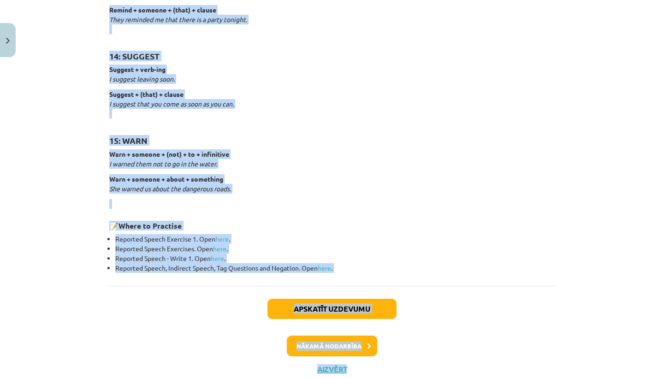
drag, startPoint x: 111, startPoint y: 270, endPoint x: 138, endPoint y: 378, distance: 111.4
click at [138, 378] on div "Mācību tēma: Angļu valodas i - 11. klases 1. ieskaites mācību materiāls #3 📝 To…" at bounding box center [332, 189] width 664 height 378
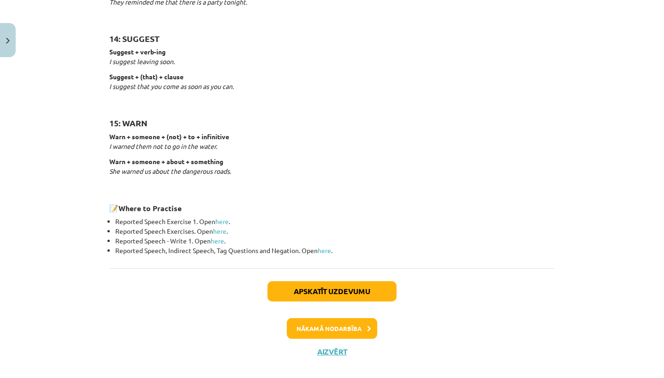
click at [304, 282] on button "Apskatīt uzdevumu" at bounding box center [332, 291] width 129 height 20
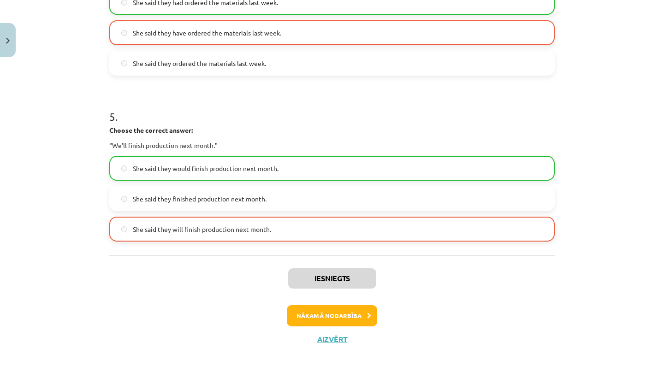
click at [335, 314] on button "Nākamā nodarbība" at bounding box center [332, 315] width 90 height 21
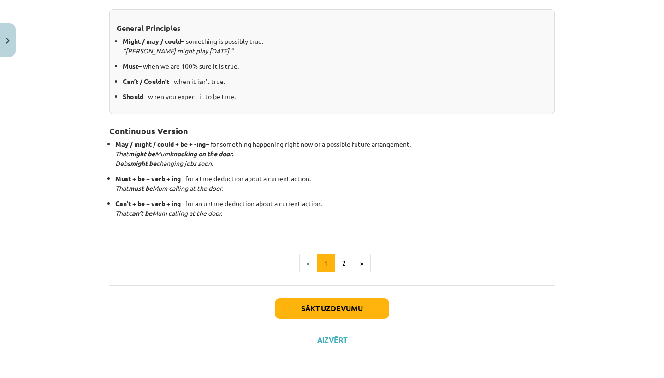
drag, startPoint x: 340, startPoint y: 21, endPoint x: 341, endPoint y: 15, distance: 6.0
click at [341, 15] on div "General Principles Might / may / could – something is possibly true. “Messi mig…" at bounding box center [332, 61] width 446 height 105
click at [658, 51] on div "Mācību tēma: Angļu valodas i - 11. klases 1. ieskaites mācību materiāls #4 📝 To…" at bounding box center [332, 189] width 664 height 378
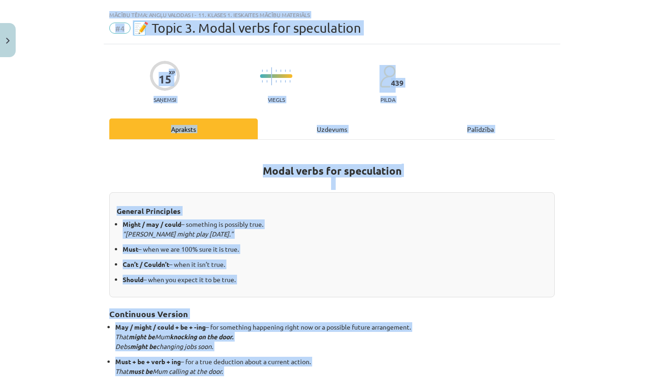
scroll to position [0, 0]
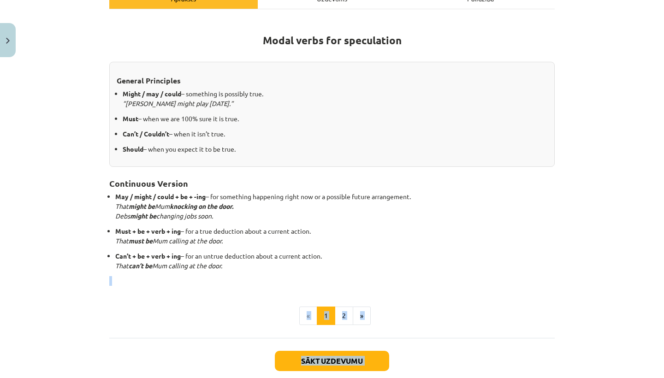
drag, startPoint x: 186, startPoint y: 215, endPoint x: 303, endPoint y: 374, distance: 197.0
click at [303, 374] on div "15 XP Saņemsi Viegls 439 pilda Apraksts Uzdevums Palīdzība Modal verbs for spec…" at bounding box center [332, 161] width 457 height 495
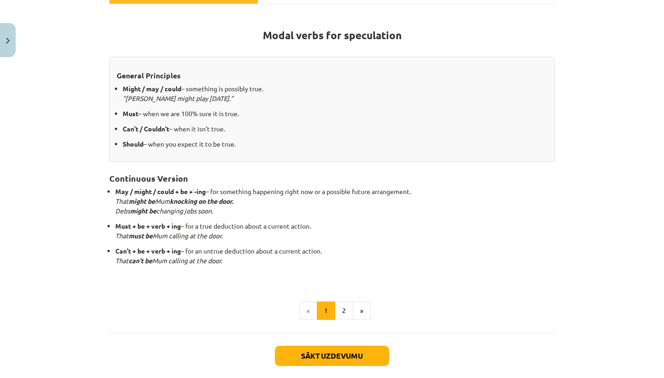
click at [73, 289] on div "Mācību tēma: Angļu valodas i - 11. klases 1. ieskaites mācību materiāls #4 📝 To…" at bounding box center [332, 189] width 664 height 378
click at [341, 311] on button "2" at bounding box center [344, 311] width 18 height 18
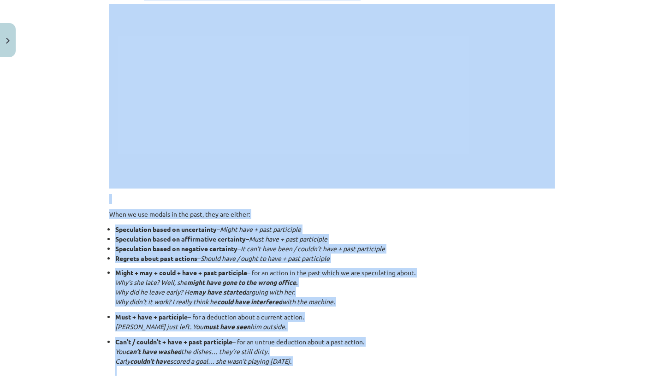
scroll to position [449, 0]
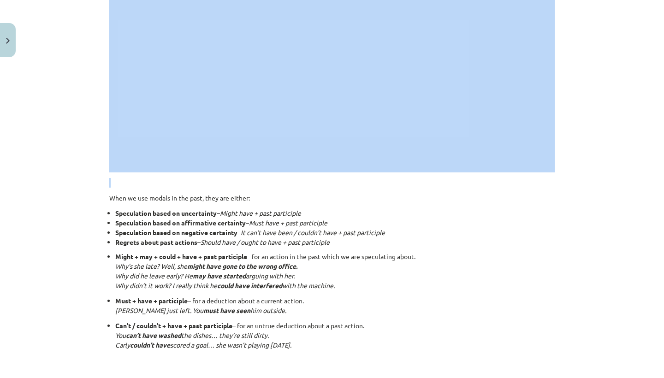
drag, startPoint x: 145, startPoint y: 264, endPoint x: 348, endPoint y: 185, distance: 217.4
click at [347, 184] on div "Talking About the Past 🎥 Watch the video to learn how to express guesses about …" at bounding box center [332, 181] width 446 height 930
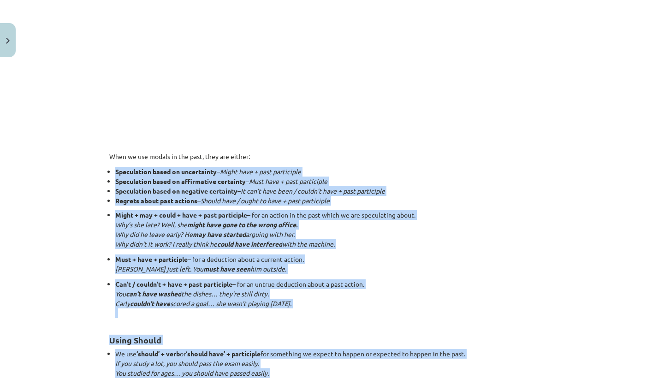
drag, startPoint x: 118, startPoint y: 202, endPoint x: 203, endPoint y: 378, distance: 195.2
click at [203, 378] on div "Talking About the Past 🎥 Watch the video to learn how to express guesses about …" at bounding box center [332, 139] width 446 height 931
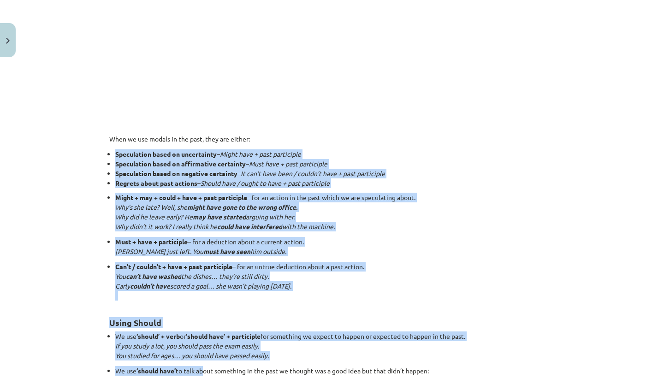
scroll to position [509, 0]
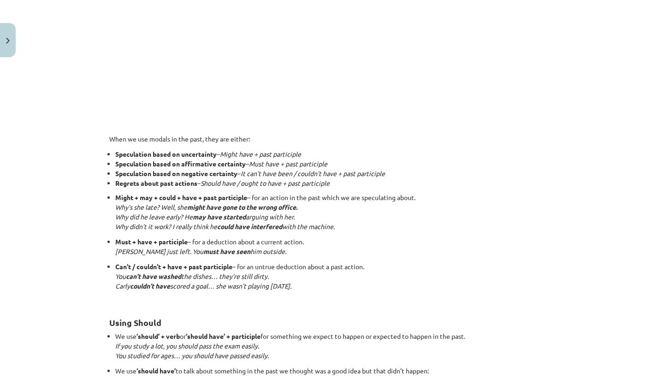
click at [204, 377] on em "You should have bought shares in Google two years ago." at bounding box center [185, 381] width 141 height 8
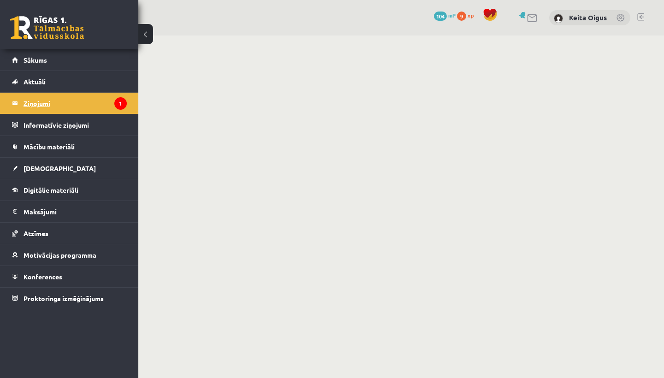
click at [88, 108] on legend "Ziņojumi 1" at bounding box center [75, 103] width 103 height 21
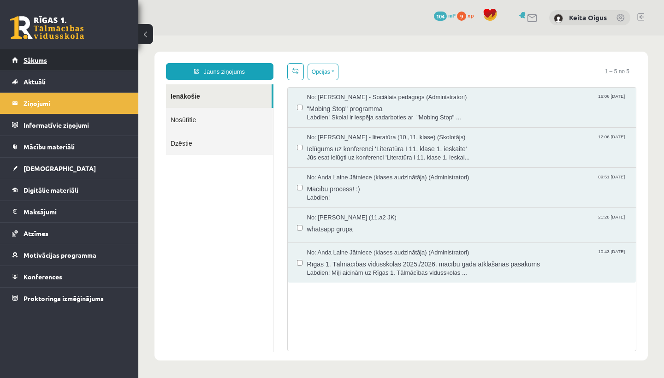
click at [44, 65] on link "Sākums" at bounding box center [69, 59] width 115 height 21
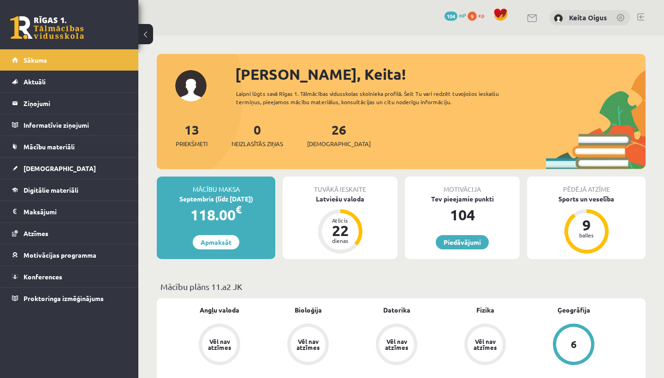
click at [637, 13] on div "0 Dāvanas 104 mP 9 xp Keita Oigus" at bounding box center [401, 18] width 526 height 36
click at [646, 20] on div "0 Dāvanas 104 mP 9 xp Keita Oigus" at bounding box center [401, 18] width 526 height 36
click at [640, 16] on link at bounding box center [641, 16] width 7 height 7
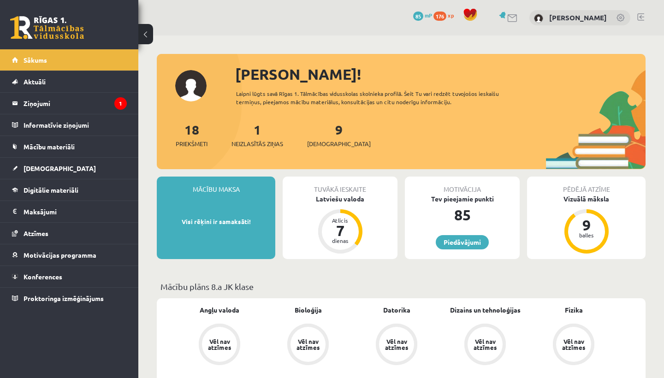
click at [468, 286] on p "Mācību plāns 8.a JK klase" at bounding box center [402, 287] width 482 height 12
click at [36, 97] on legend "Ziņojumi 1" at bounding box center [75, 103] width 103 height 21
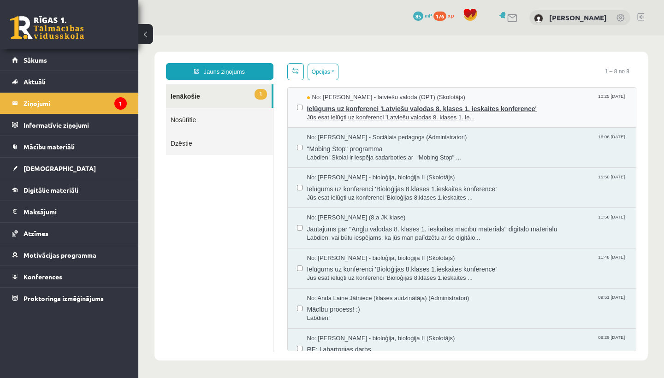
click at [359, 108] on span "Ielūgums uz konferenci 'Latviešu valodas 8. klases 1. ieskaites konference'" at bounding box center [467, 108] width 320 height 12
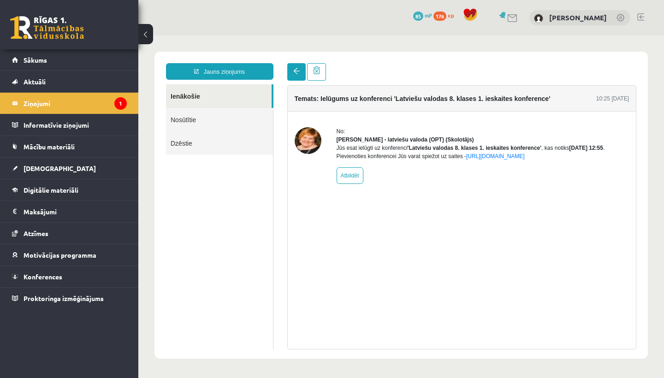
click at [293, 75] on link at bounding box center [296, 72] width 18 height 18
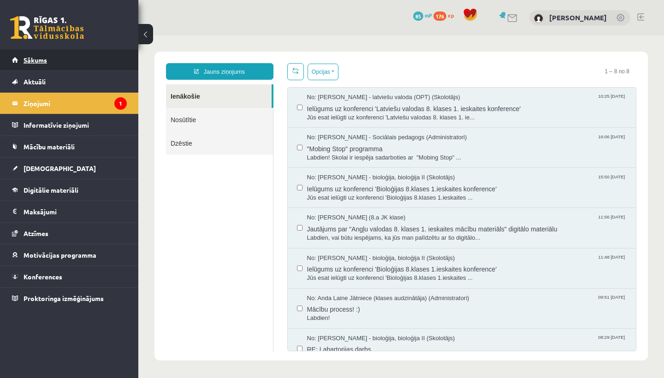
click at [51, 56] on link "Sākums" at bounding box center [69, 59] width 115 height 21
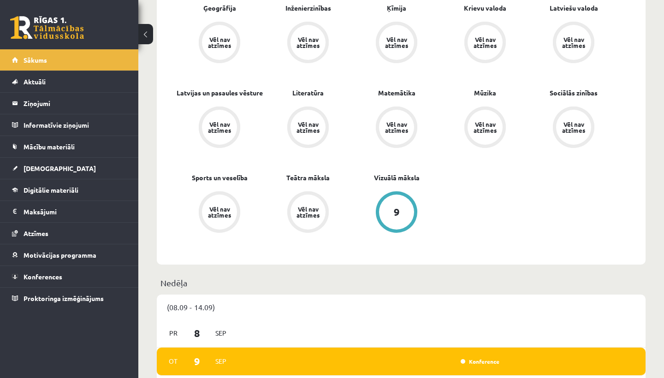
scroll to position [398, 0]
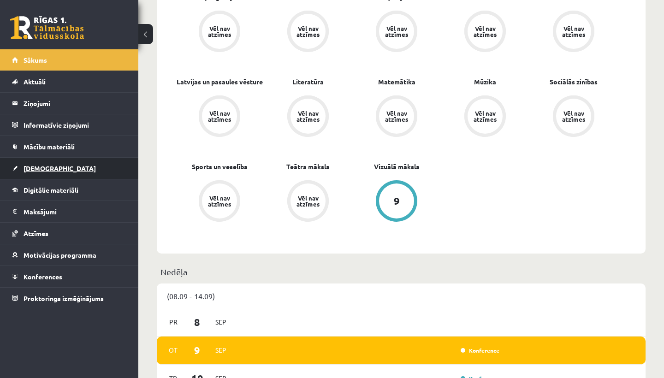
click at [39, 166] on span "[DEMOGRAPHIC_DATA]" at bounding box center [60, 168] width 72 height 8
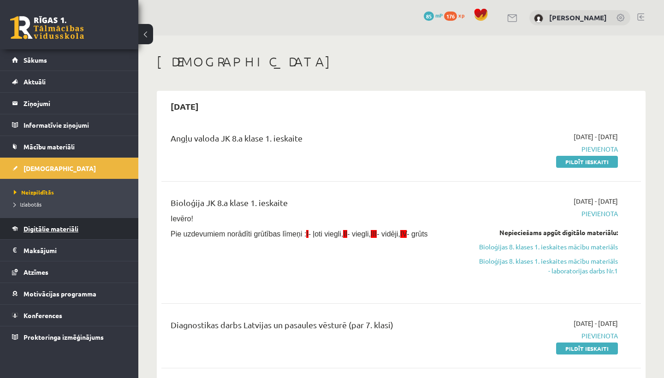
click at [45, 227] on span "Digitālie materiāli" at bounding box center [51, 229] width 55 height 8
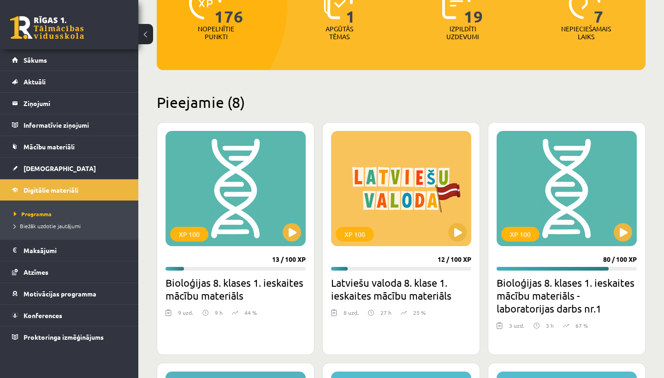
scroll to position [142, 0]
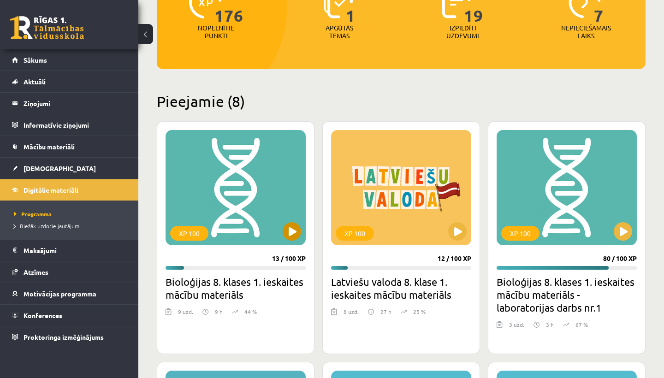
click at [293, 233] on button at bounding box center [292, 231] width 18 height 18
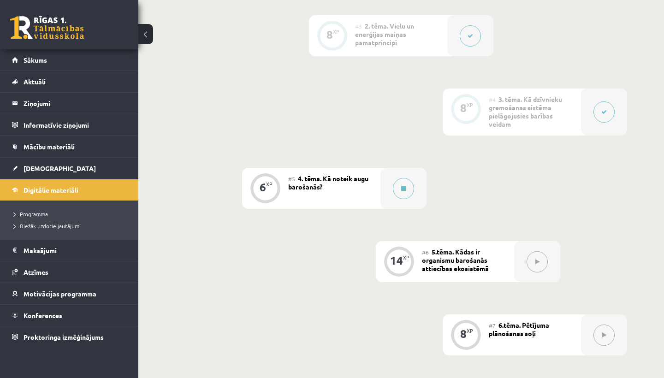
scroll to position [385, 0]
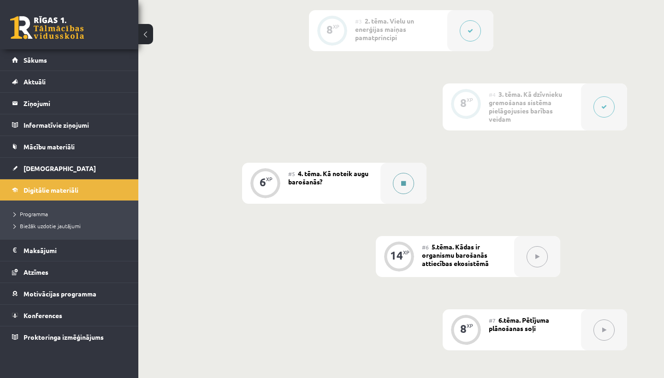
click at [401, 189] on button at bounding box center [403, 183] width 21 height 21
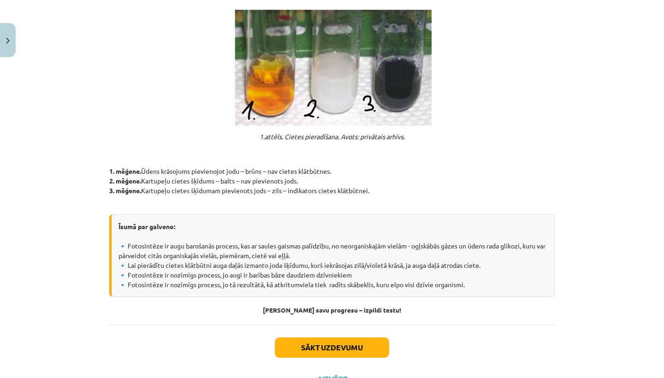
scroll to position [742, 0]
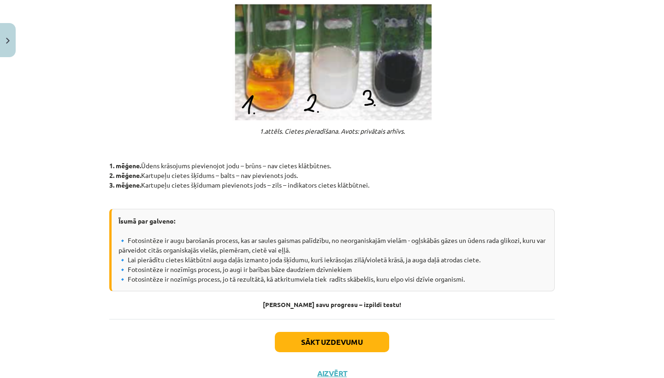
click at [354, 339] on button "Sākt uzdevumu" at bounding box center [332, 342] width 114 height 20
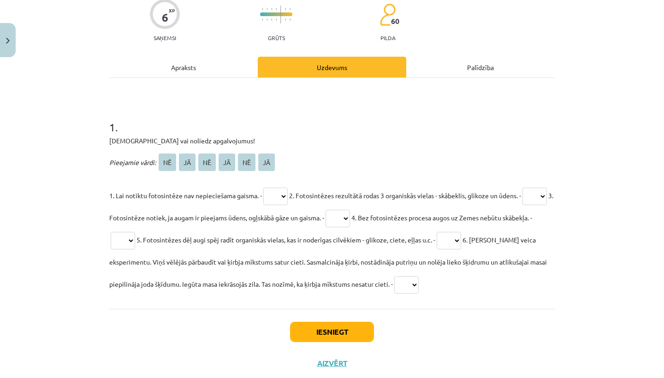
scroll to position [81, 0]
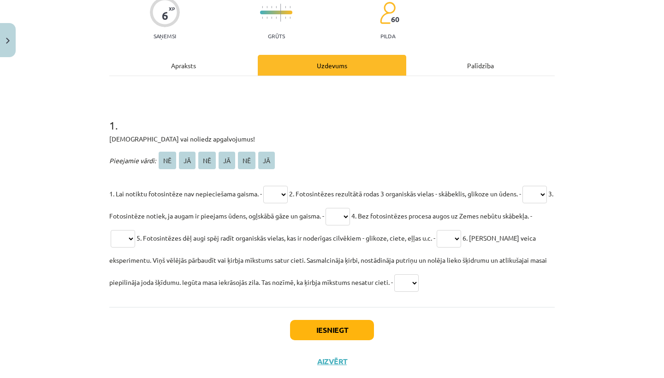
click at [265, 161] on span "JĀ" at bounding box center [266, 161] width 17 height 18
select select "**"
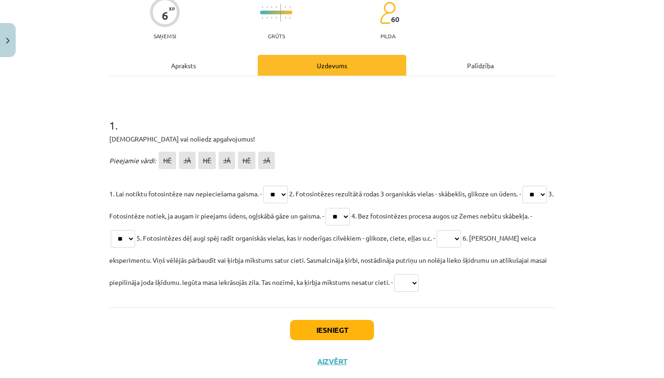
select select "**"
click at [330, 327] on button "Iesniegt" at bounding box center [332, 330] width 84 height 20
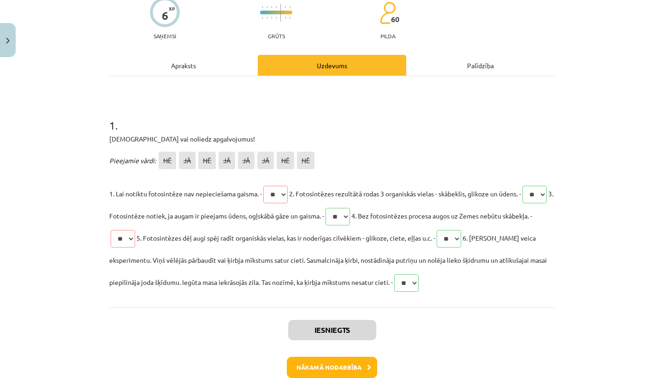
click at [312, 364] on button "Nākamā nodarbība" at bounding box center [332, 367] width 90 height 21
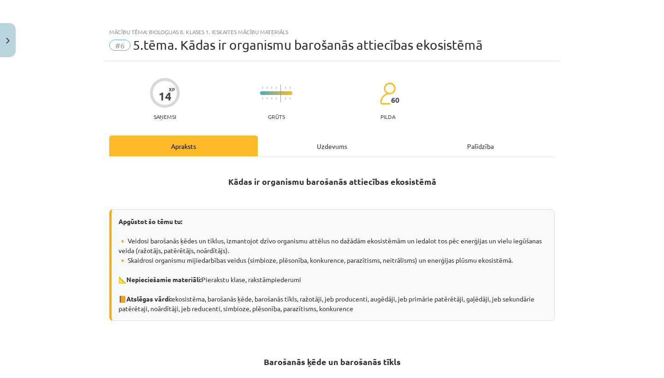
scroll to position [0, 0]
click at [11, 46] on button "Close" at bounding box center [8, 40] width 16 height 34
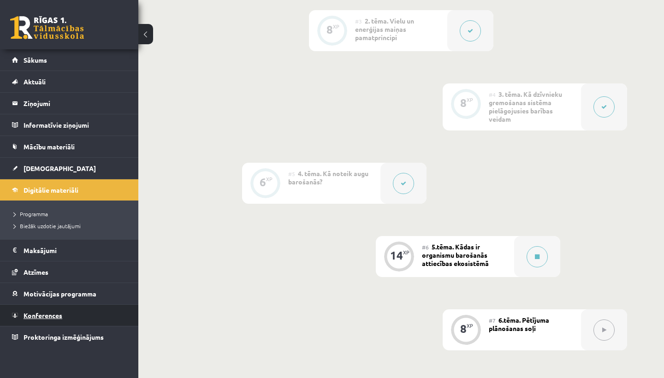
click at [41, 311] on link "Konferences" at bounding box center [69, 315] width 115 height 21
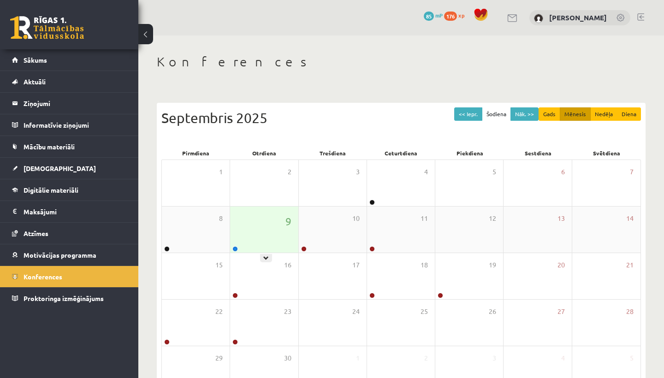
click at [257, 226] on div "9" at bounding box center [264, 230] width 68 height 46
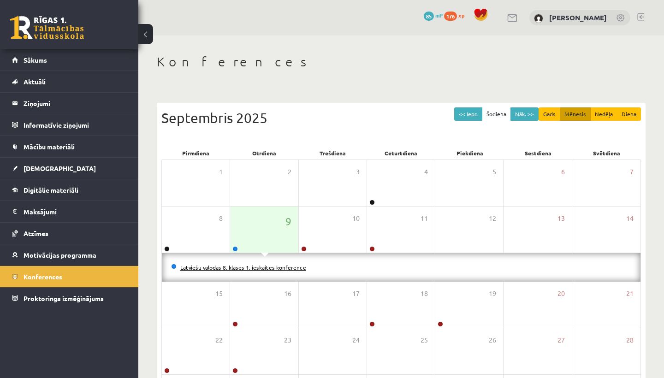
click at [275, 267] on link "Latviešu valodas 8. klases 1. ieskaites konference" at bounding box center [243, 267] width 126 height 7
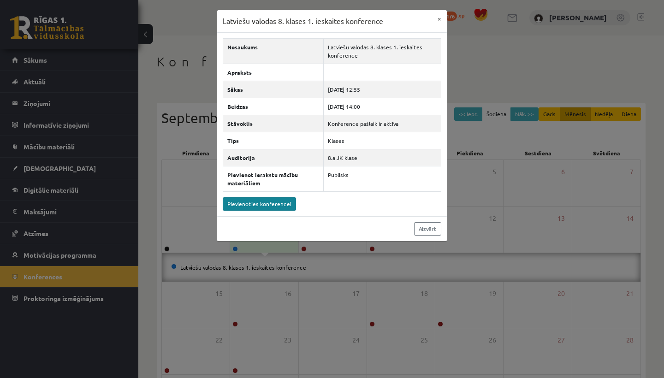
click at [287, 208] on link "Pievienoties konferencei" at bounding box center [259, 204] width 73 height 13
